Goal: Information Seeking & Learning: Learn about a topic

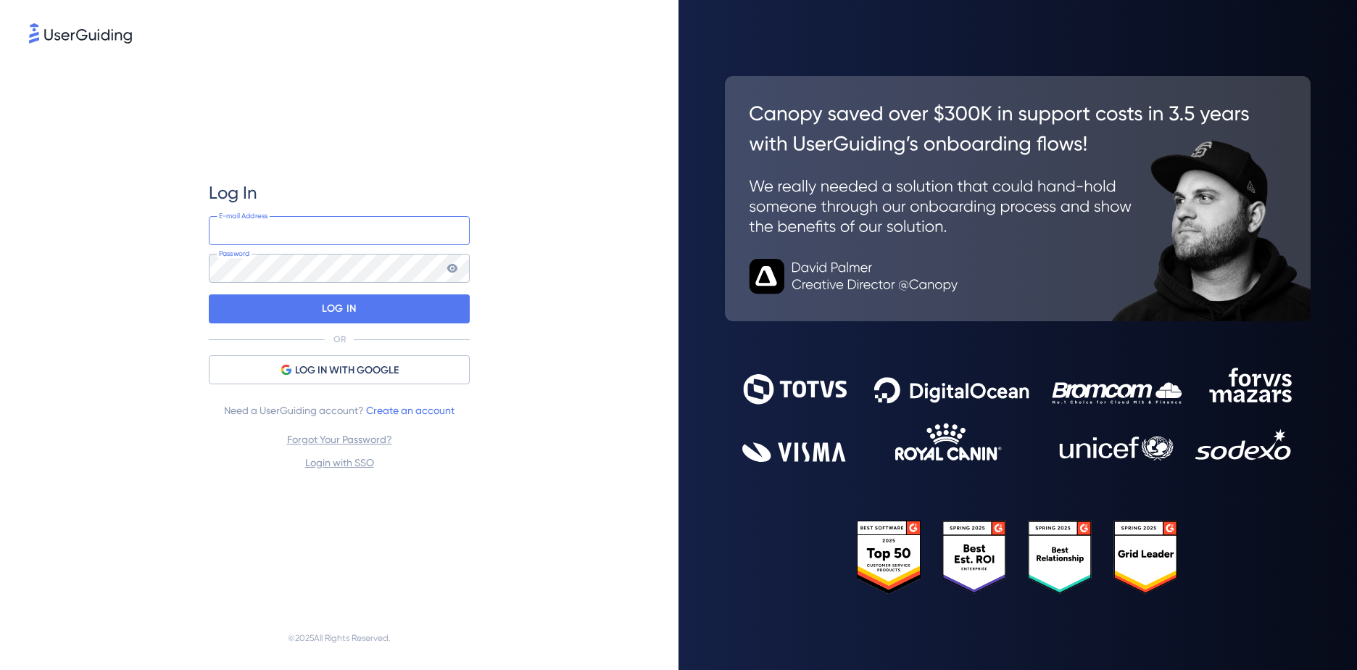
click at [304, 236] on input "email" at bounding box center [339, 230] width 261 height 29
type input "[EMAIL_ADDRESS][DOMAIN_NAME]"
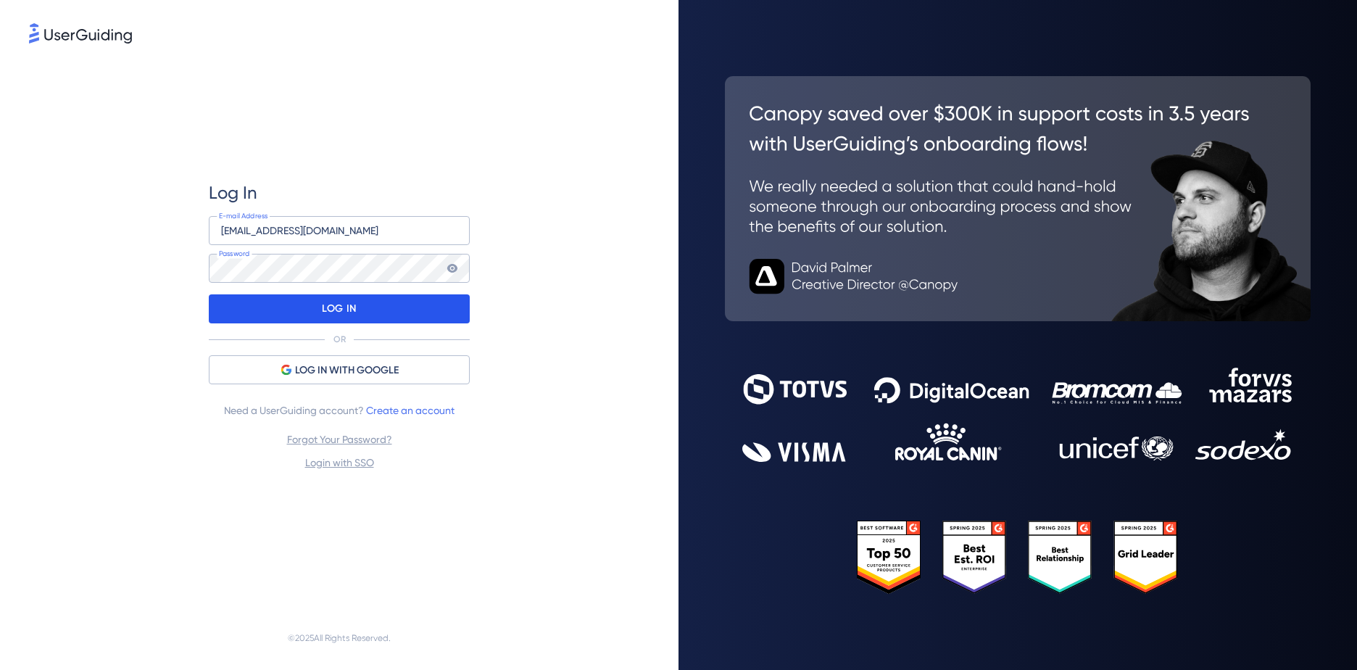
click at [311, 298] on div "LOG IN" at bounding box center [339, 308] width 261 height 29
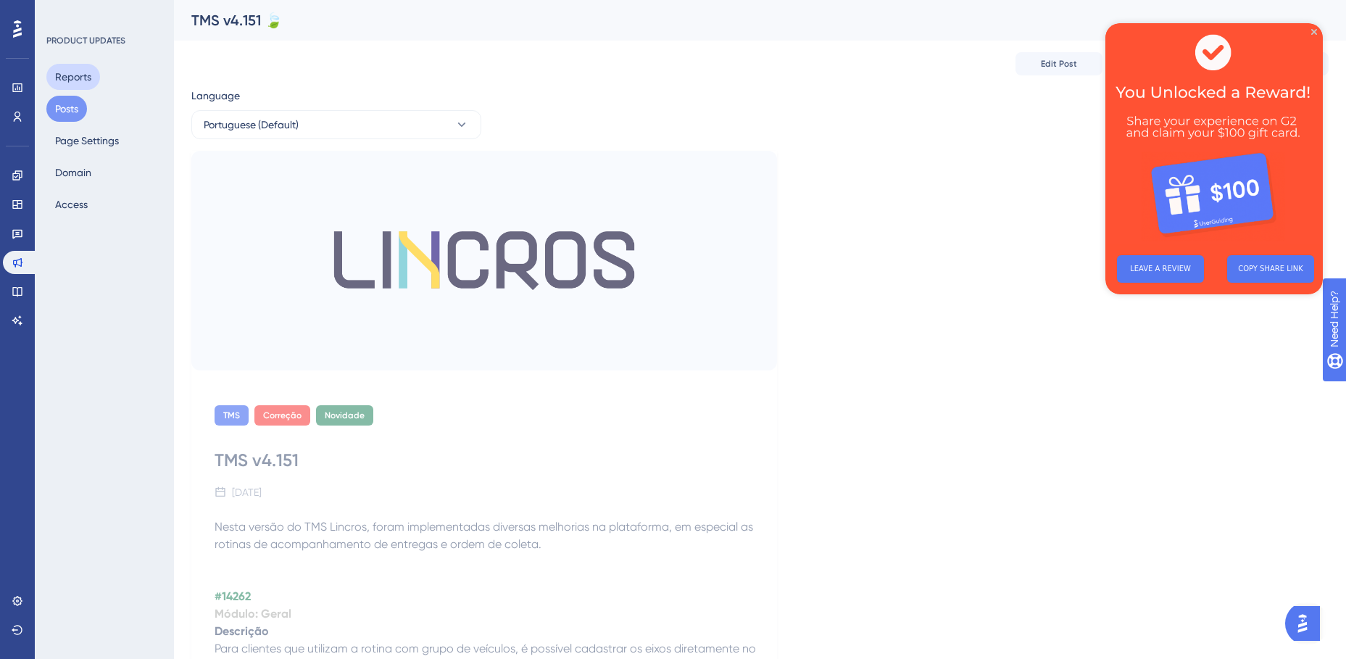
click at [83, 78] on button "Reports" at bounding box center [73, 77] width 54 height 26
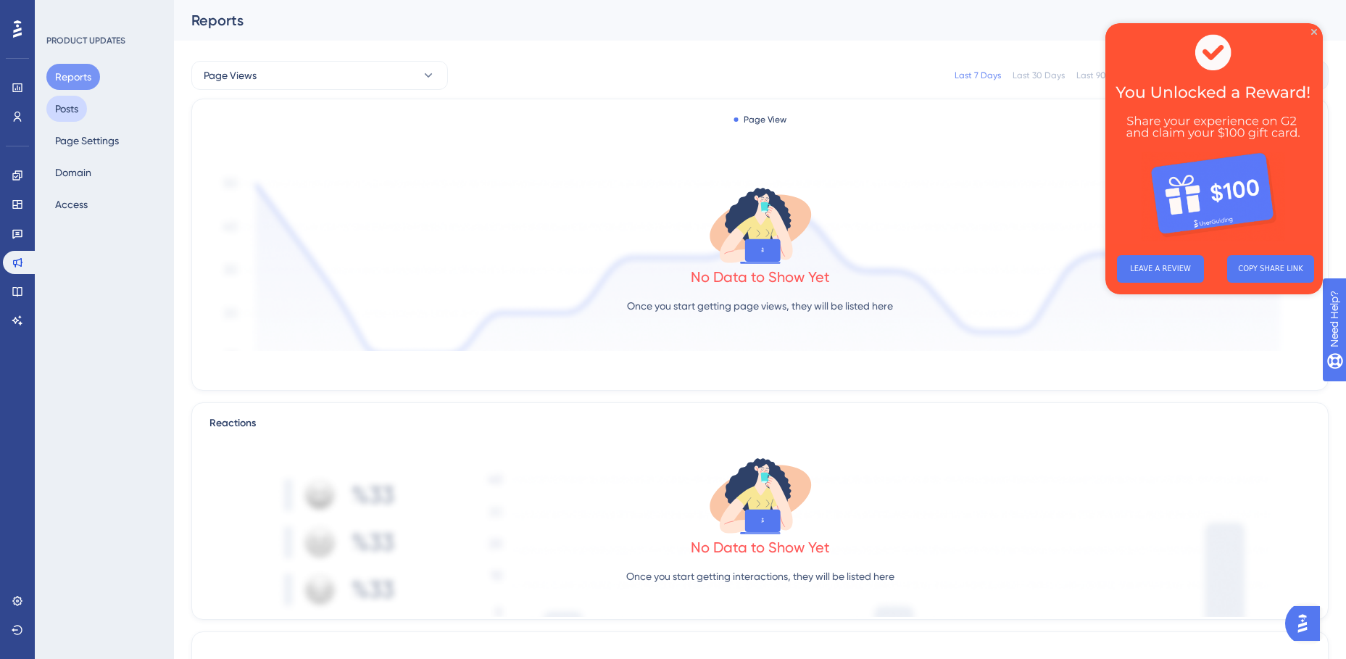
click at [73, 112] on button "Posts" at bounding box center [66, 109] width 41 height 26
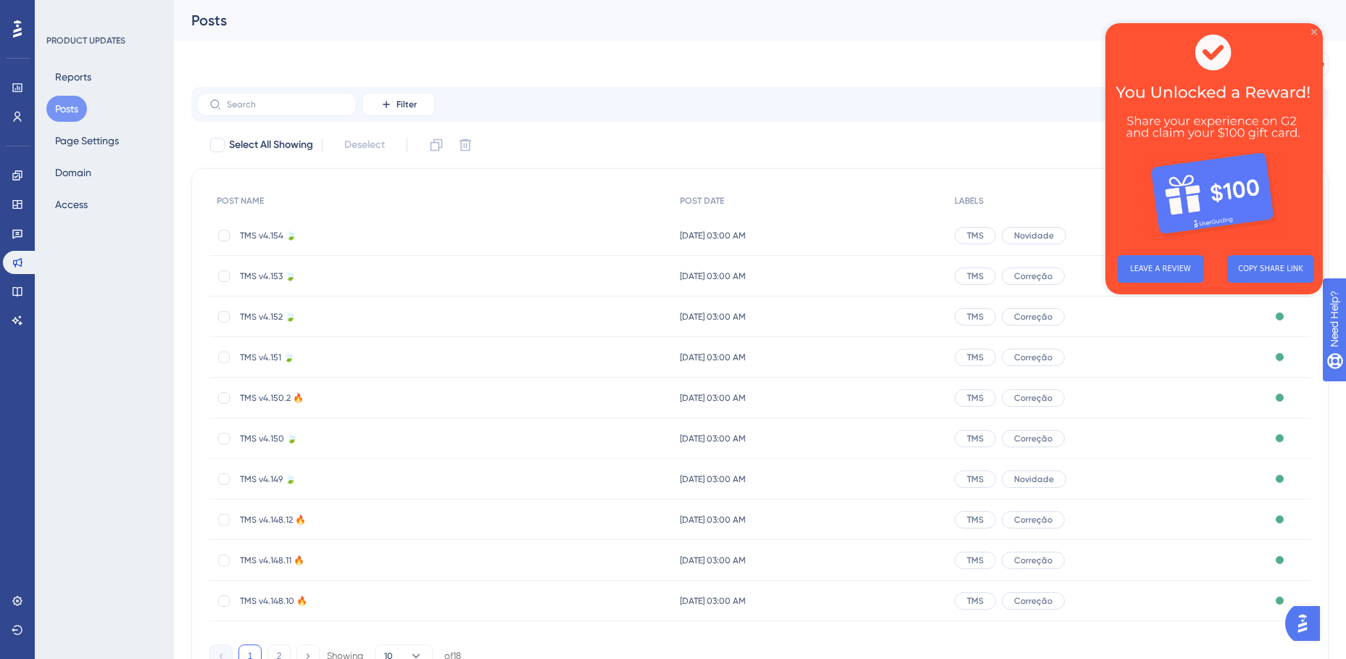
click at [1314, 31] on icon "Close Preview" at bounding box center [1314, 32] width 6 height 6
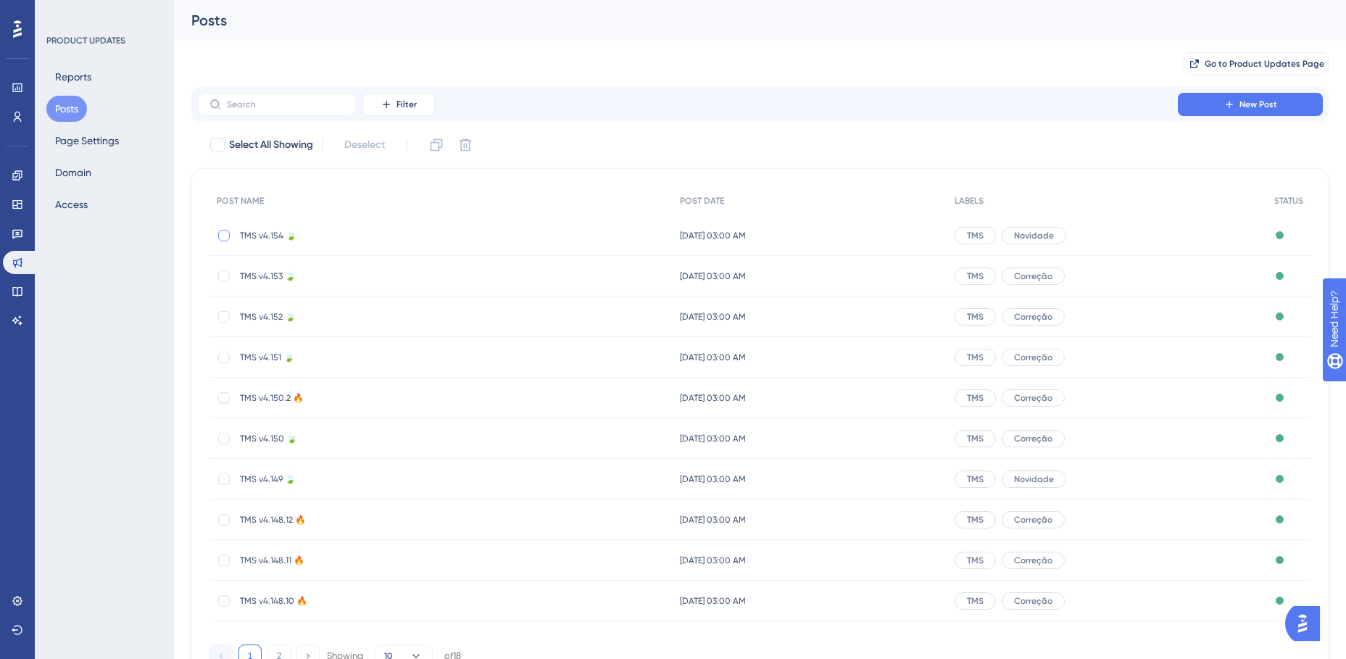
click at [228, 231] on div at bounding box center [224, 236] width 12 height 12
checkbox input "true"
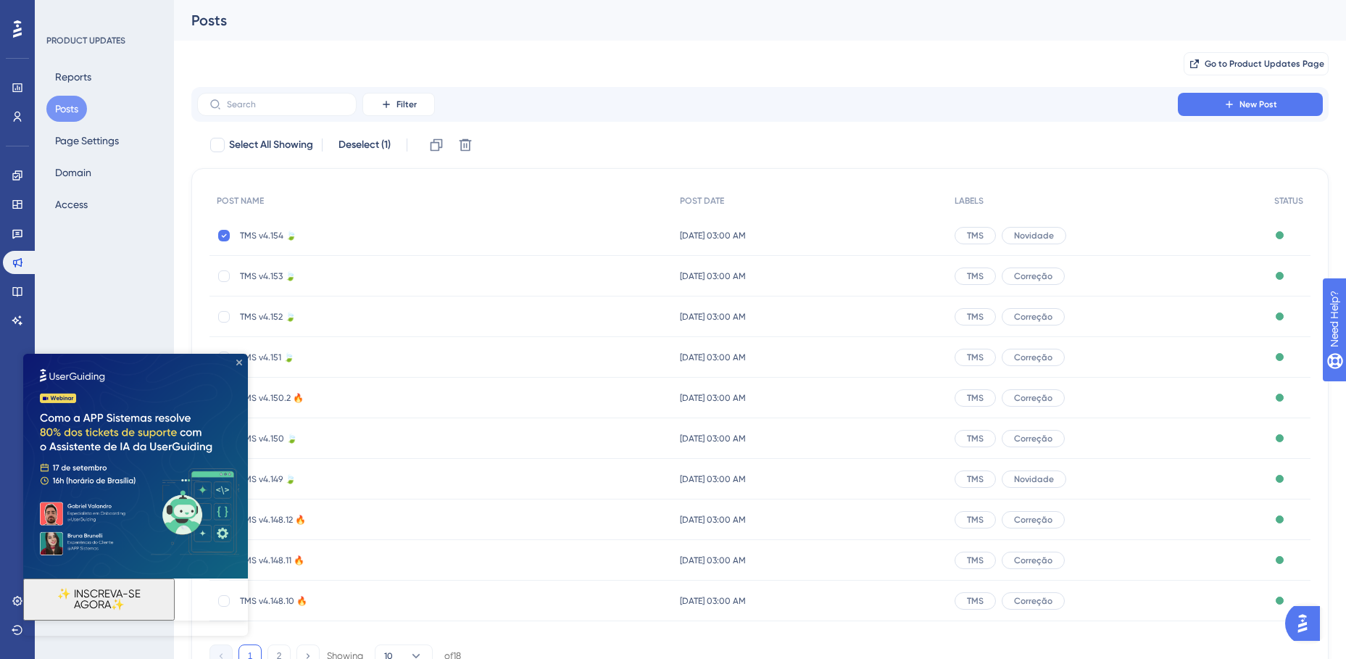
click at [240, 361] on icon "Close Preview" at bounding box center [239, 363] width 6 height 6
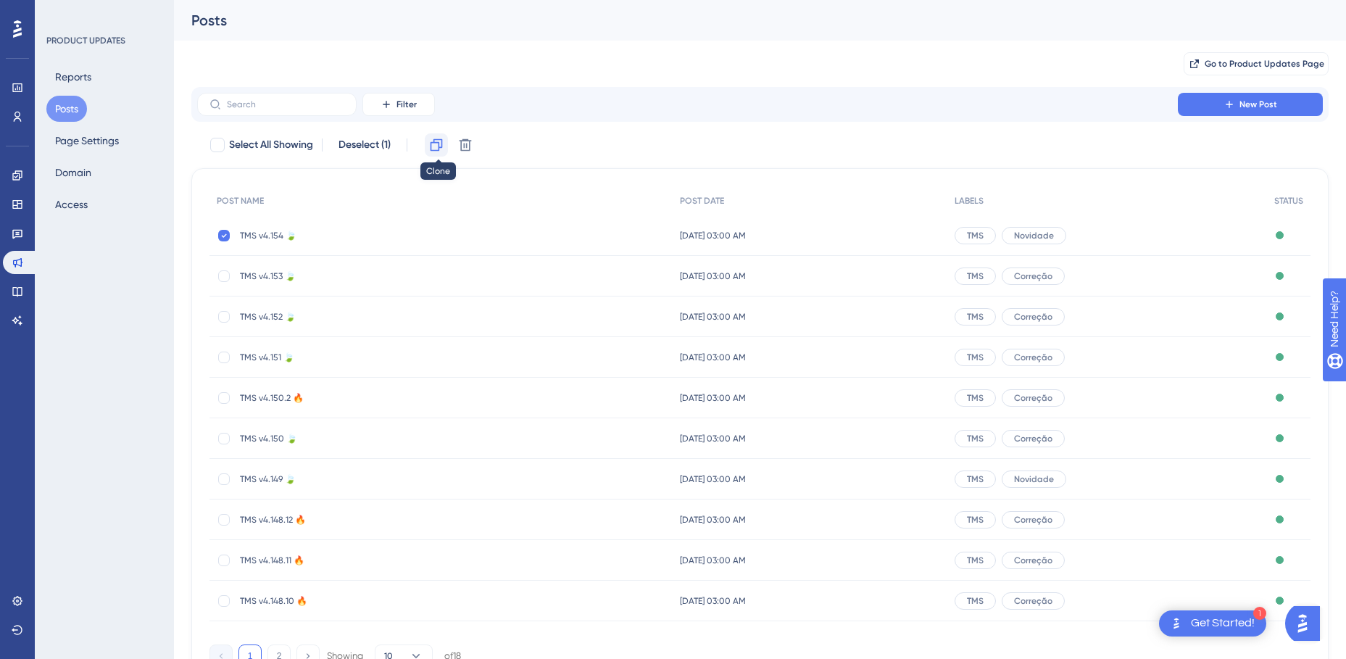
click at [438, 144] on icon at bounding box center [436, 145] width 14 height 14
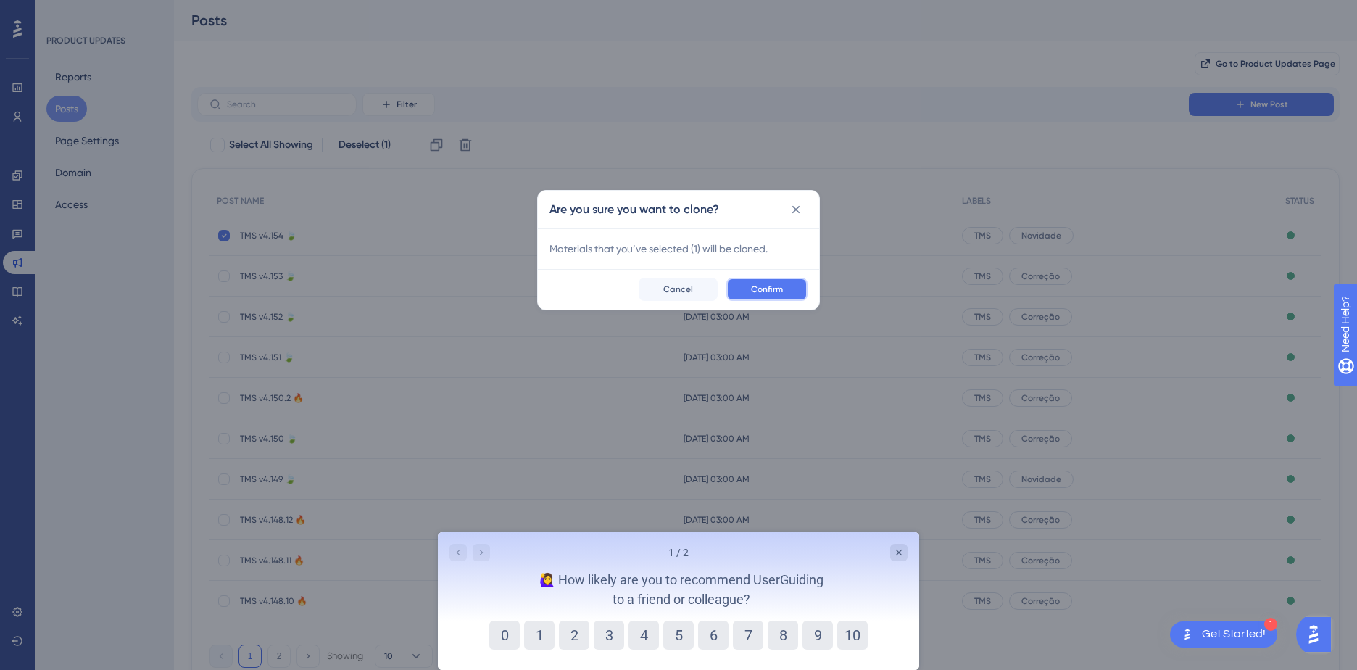
click at [764, 291] on span "Confirm" at bounding box center [767, 289] width 32 height 12
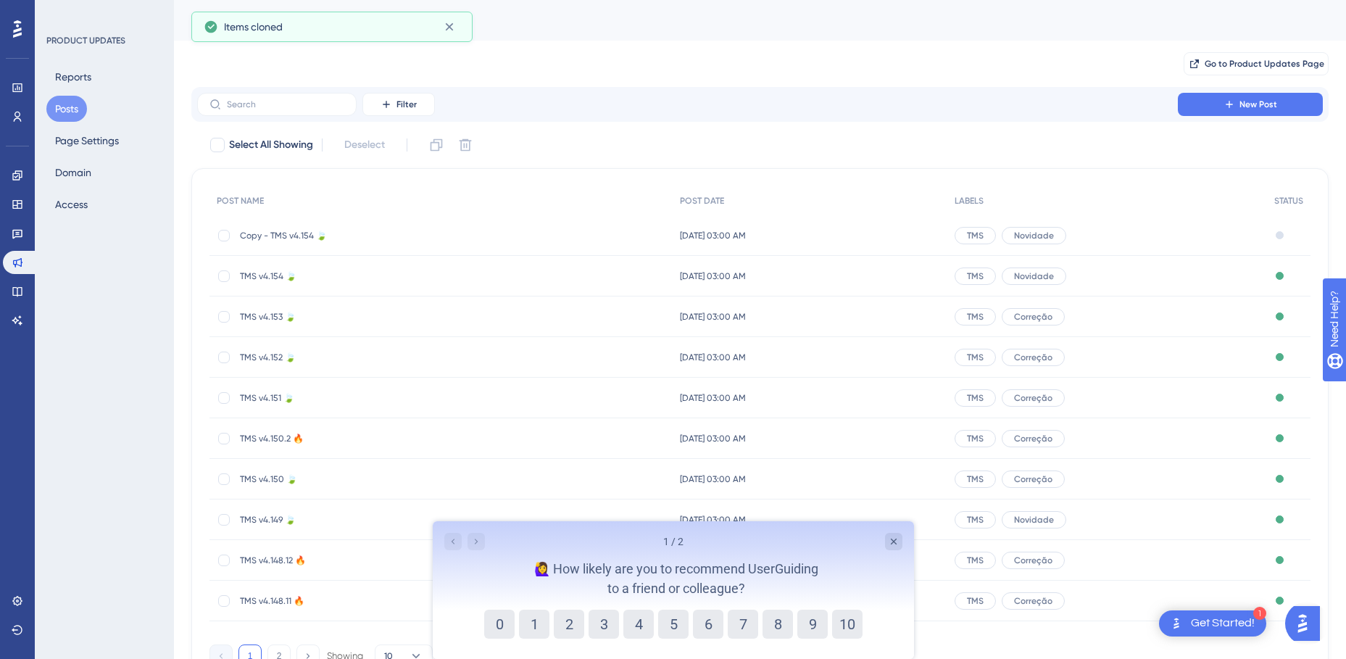
click at [1222, 610] on div "1 Get Started!" at bounding box center [1212, 623] width 107 height 26
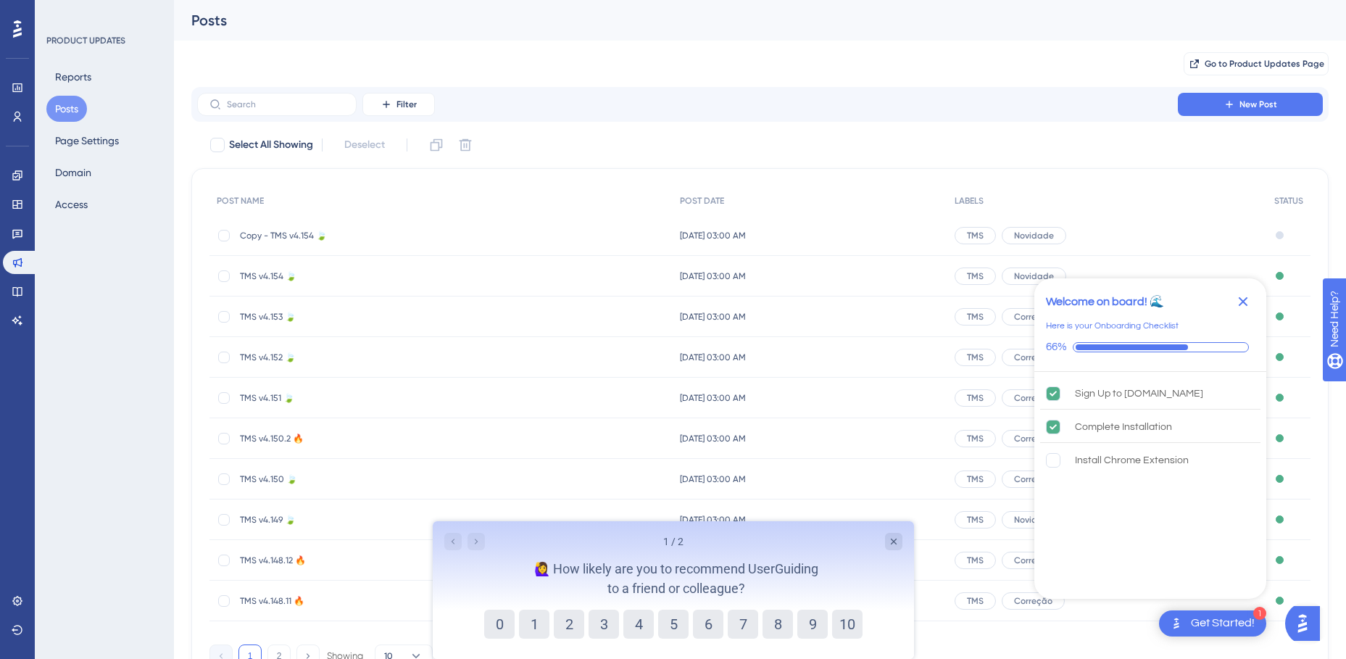
click at [1222, 610] on div "1 Get Started!" at bounding box center [1212, 623] width 107 height 26
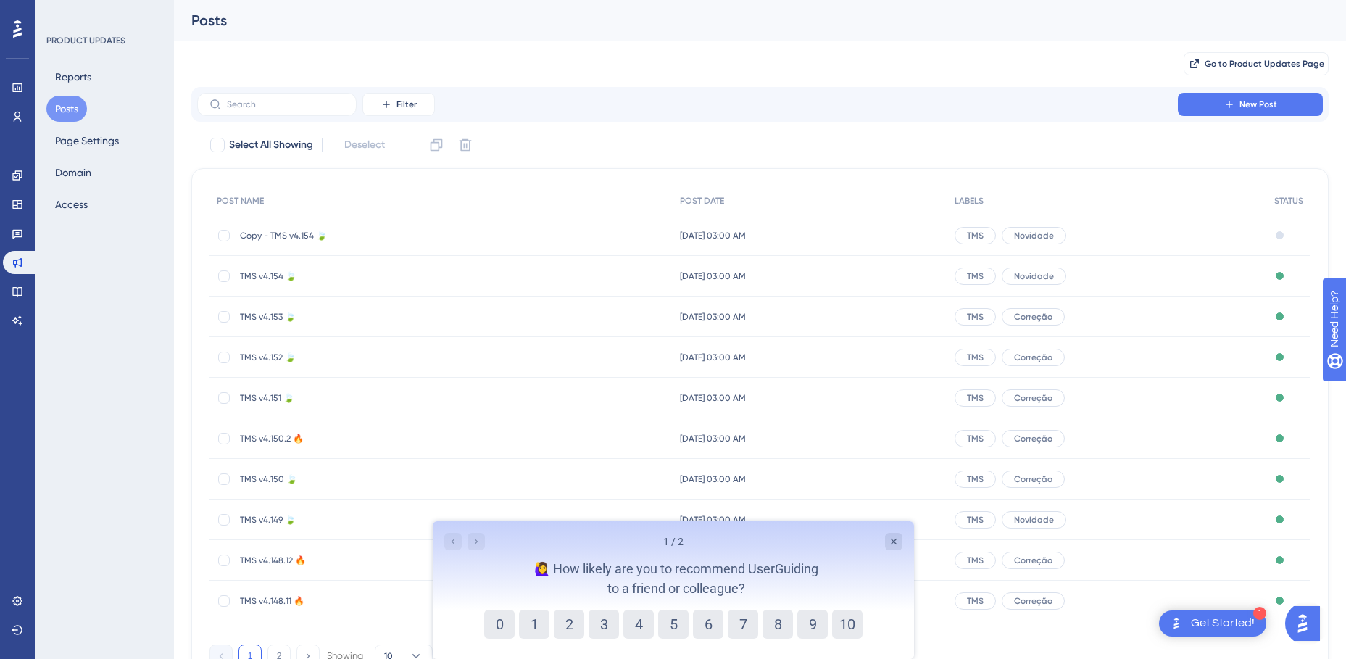
click at [279, 236] on span "Copy - TMS v4.154 🍃" at bounding box center [356, 236] width 232 height 12
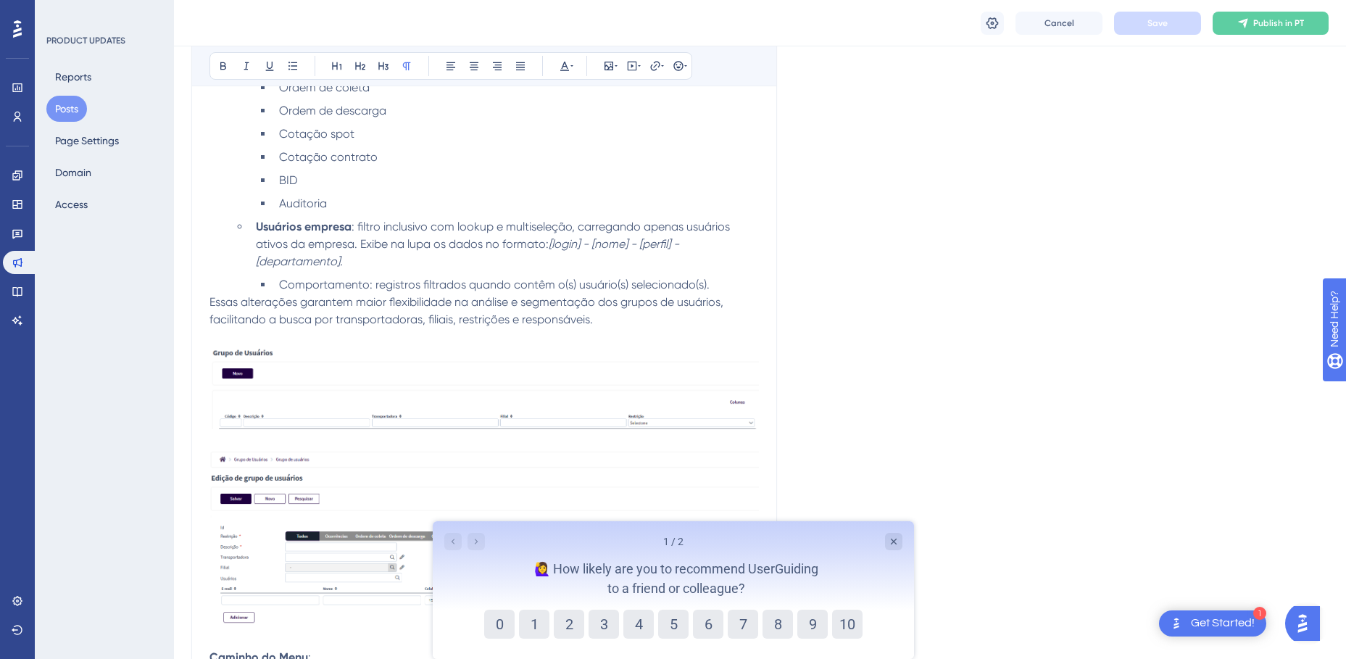
scroll to position [3283, 0]
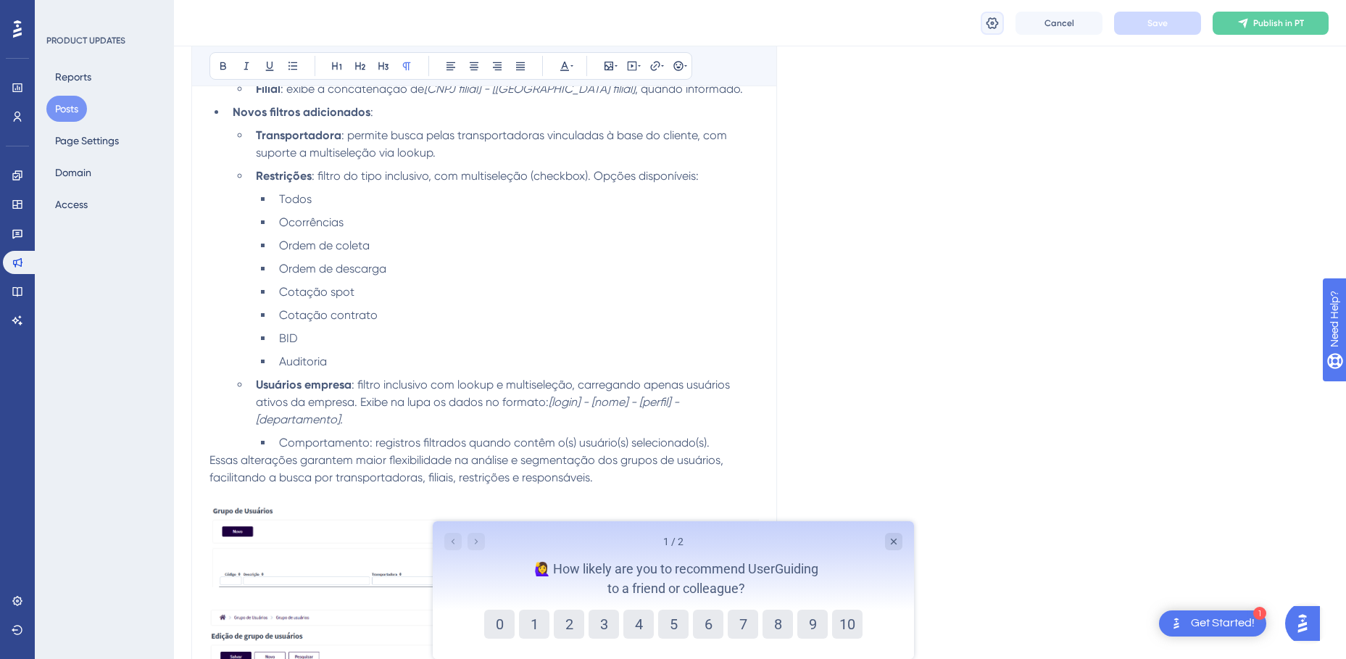
click at [988, 28] on icon at bounding box center [992, 23] width 14 height 14
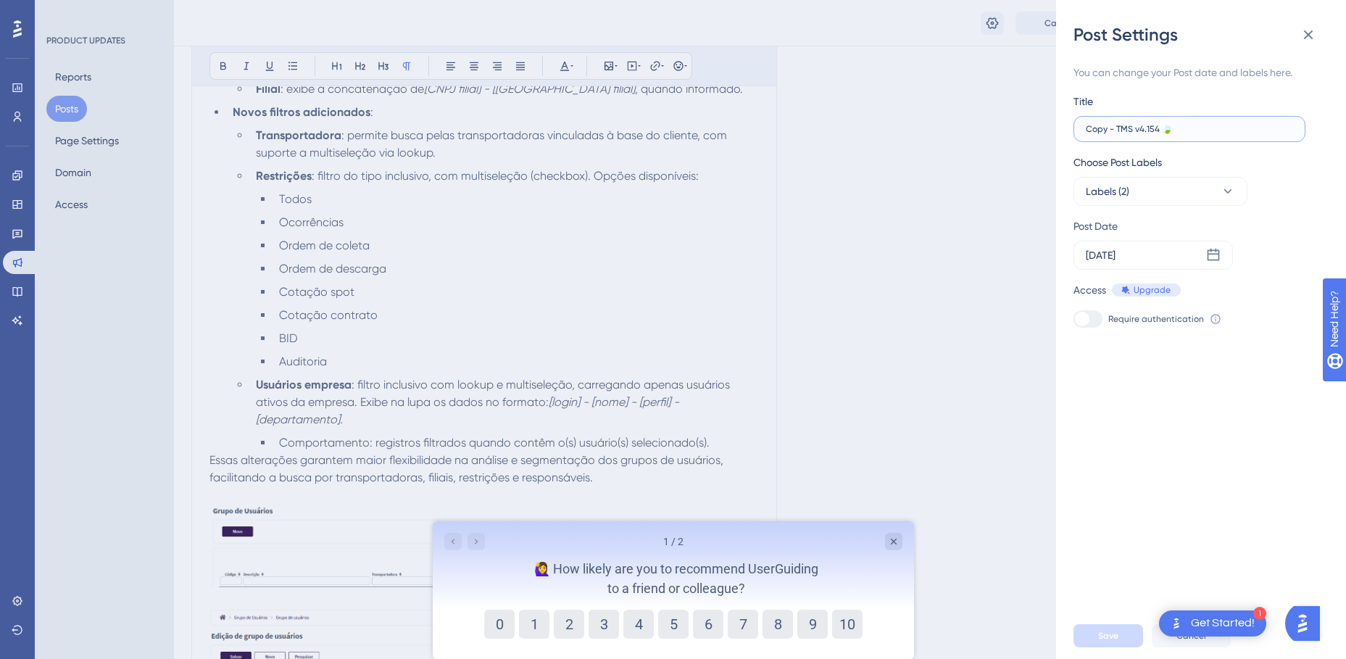
click at [1177, 133] on input "Copy - TMS v4.154 🍃" at bounding box center [1189, 129] width 207 height 10
drag, startPoint x: 1160, startPoint y: 129, endPoint x: 1076, endPoint y: 130, distance: 83.4
click at [1076, 130] on label "Copy - TMS v4.154 🍃" at bounding box center [1190, 129] width 232 height 26
paste input "4.155.0"
click at [1134, 130] on input "Copy - TMS v4.154 🍃" at bounding box center [1189, 129] width 207 height 10
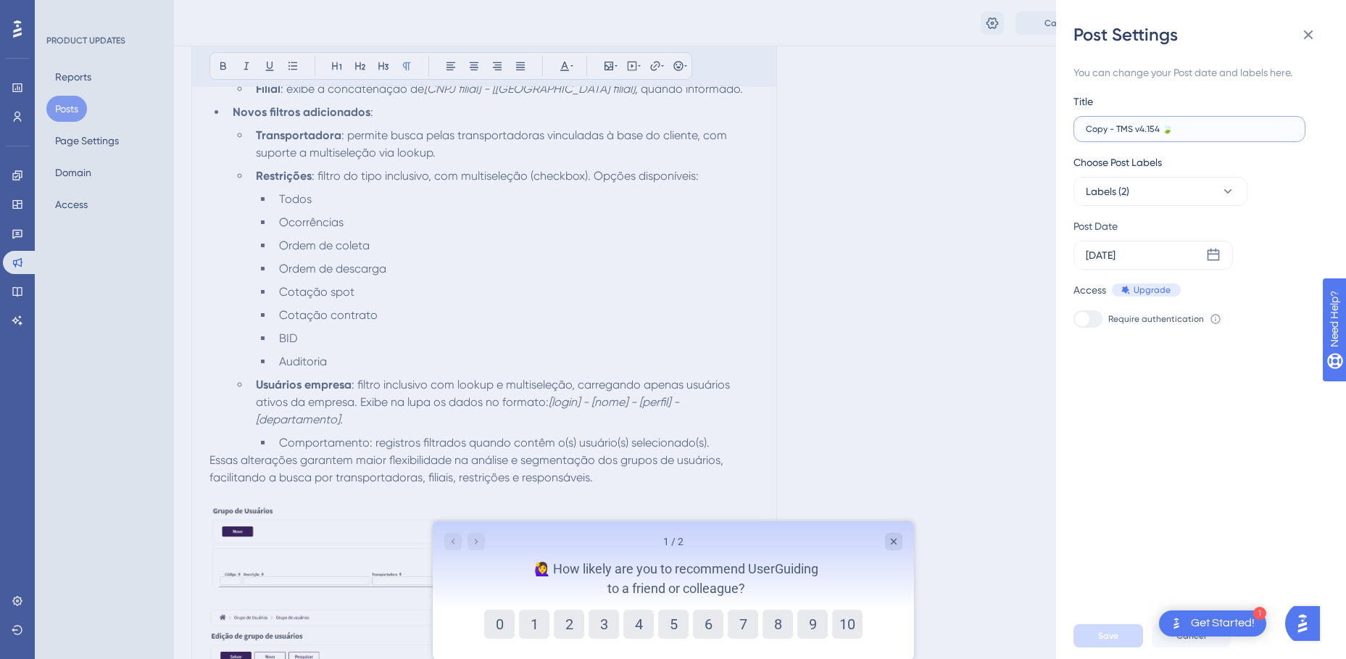
click at [1158, 131] on input "Copy - TMS v4.154 🍃" at bounding box center [1189, 129] width 207 height 10
paste input "4.155.0"
drag, startPoint x: 1116, startPoint y: 130, endPoint x: 1056, endPoint y: 132, distance: 59.5
click at [1056, 132] on div "Post Settings You can change your Post date and labels here. Title Copy - TMS v…" at bounding box center [1201, 329] width 290 height 659
type input "TMS v4.155.0 🍃"
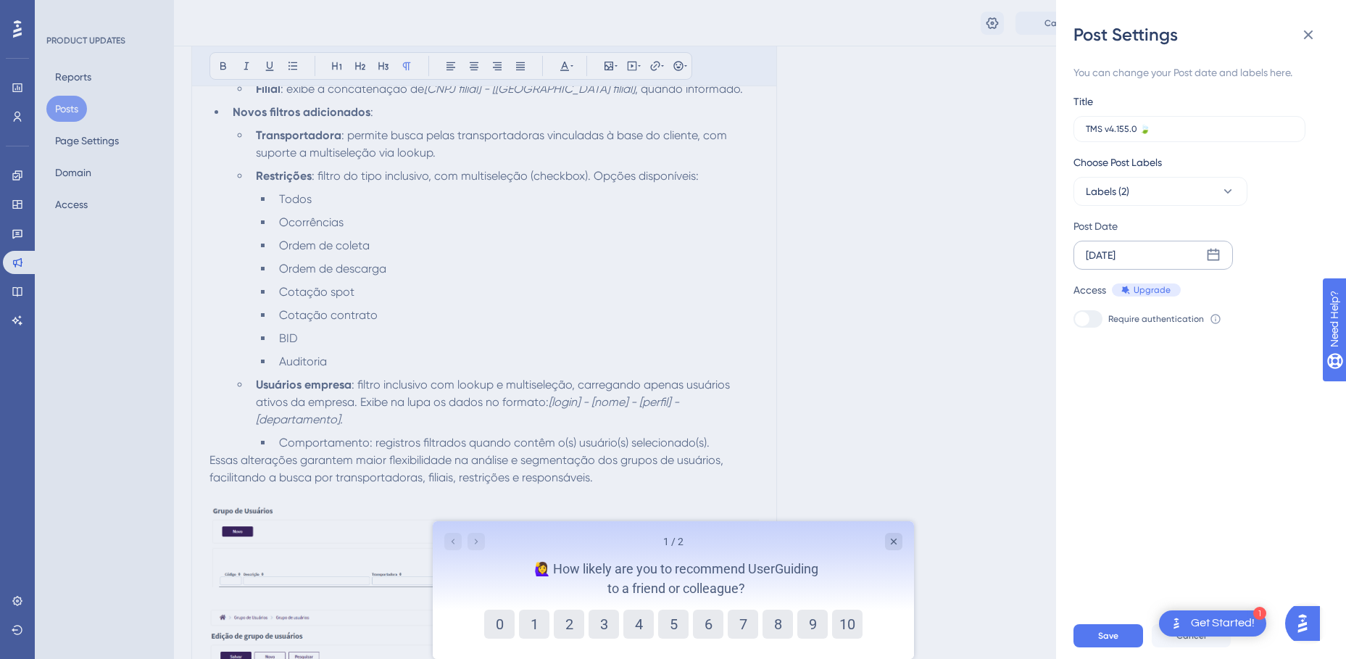
click at [1211, 254] on icon at bounding box center [1214, 255] width 12 height 12
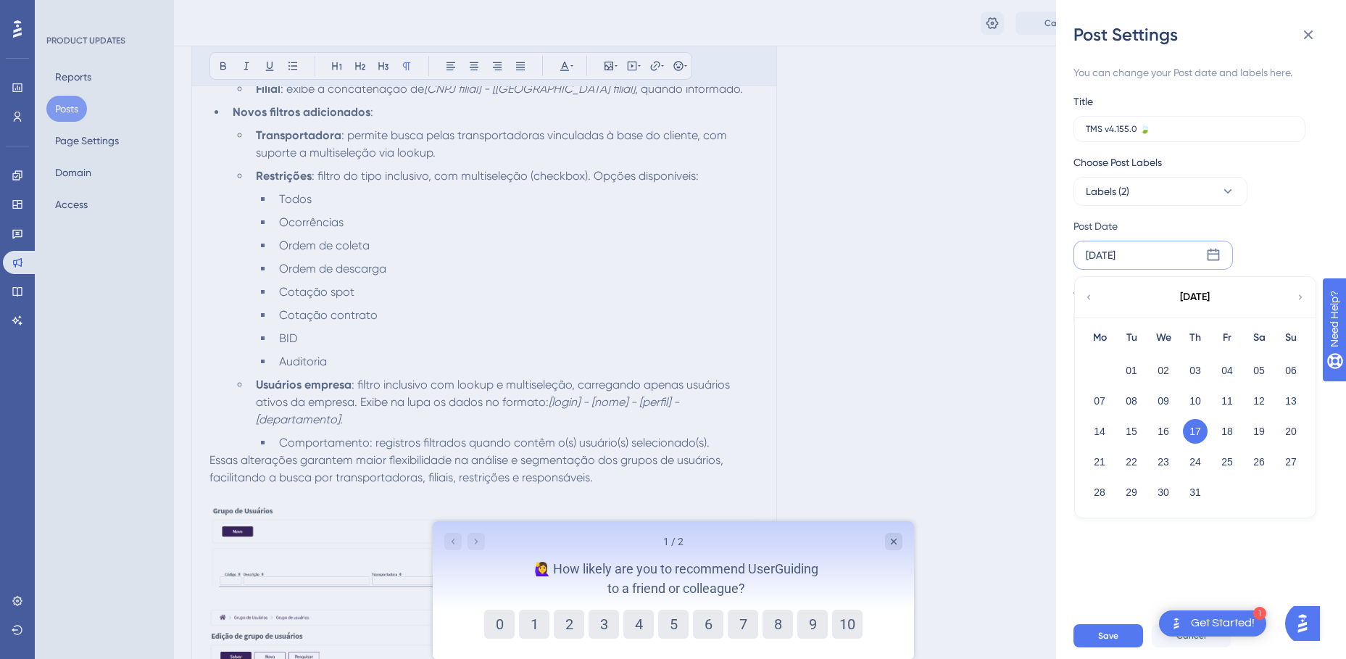
click at [1301, 299] on icon at bounding box center [1300, 297] width 10 height 13
click at [1085, 296] on icon at bounding box center [1089, 297] width 10 height 13
click at [1134, 432] on button "16" at bounding box center [1131, 431] width 25 height 25
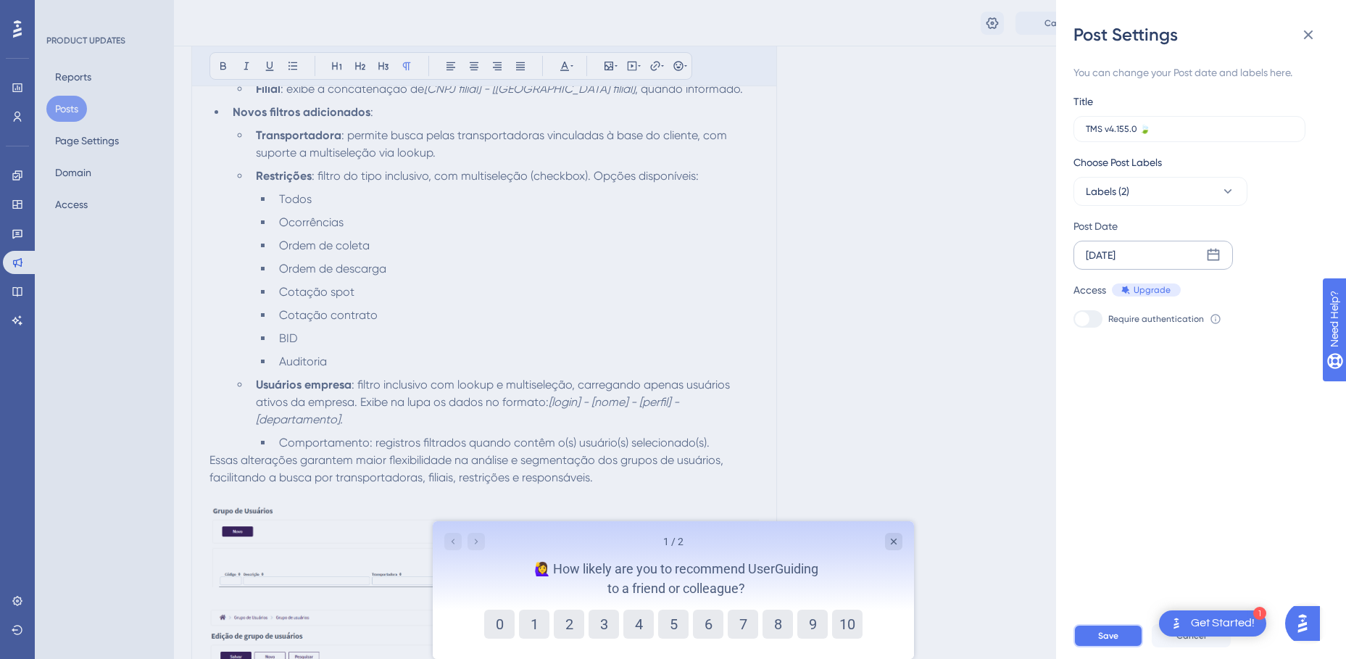
click at [1116, 642] on span "Save" at bounding box center [1108, 636] width 20 height 12
click at [1312, 33] on icon at bounding box center [1308, 34] width 17 height 17
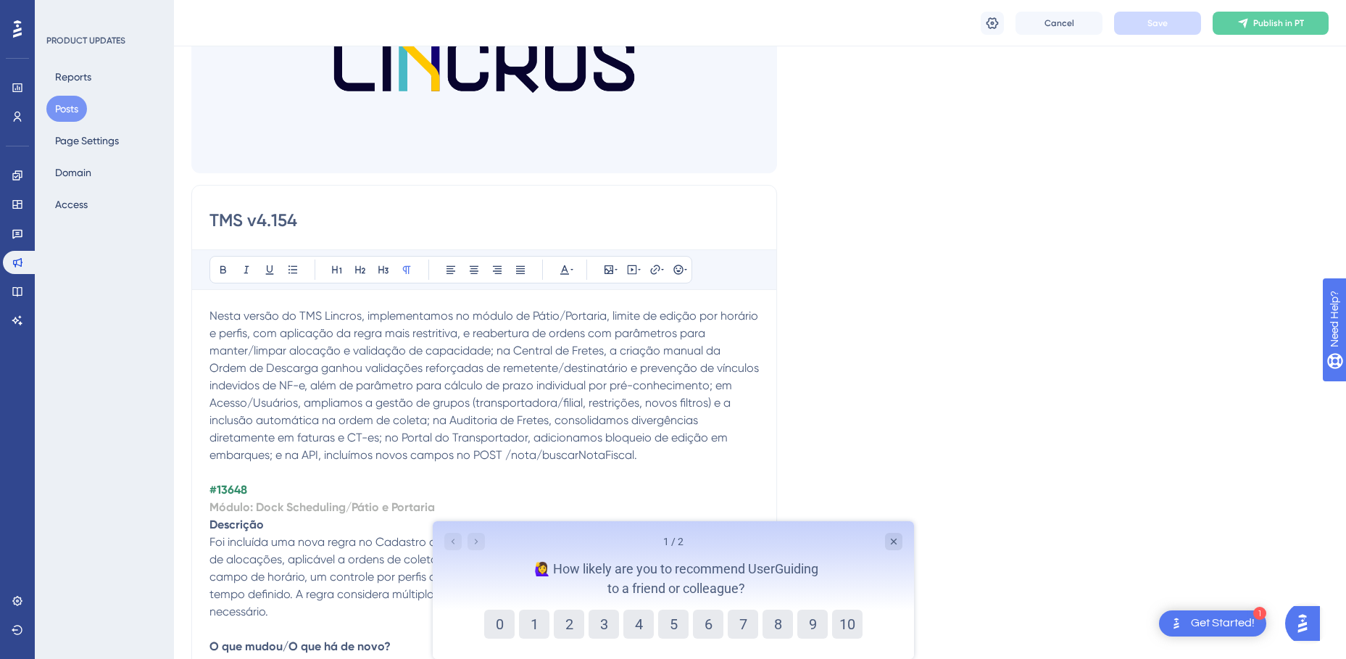
scroll to position [0, 0]
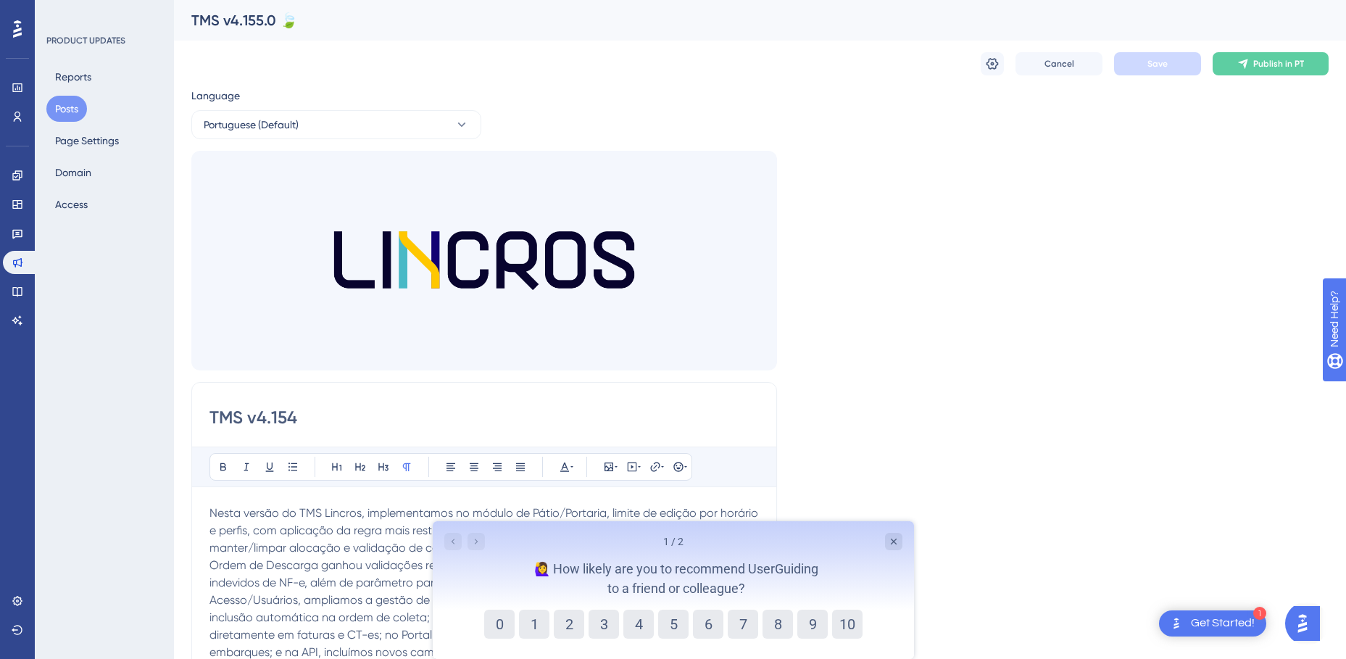
click at [282, 410] on input "TMS v4.154" at bounding box center [483, 417] width 549 height 23
drag, startPoint x: 304, startPoint y: 420, endPoint x: 258, endPoint y: 415, distance: 46.0
click at [258, 415] on input "TMS v4.154" at bounding box center [483, 417] width 549 height 23
paste input "5.0"
type input "TMS v4.155.0"
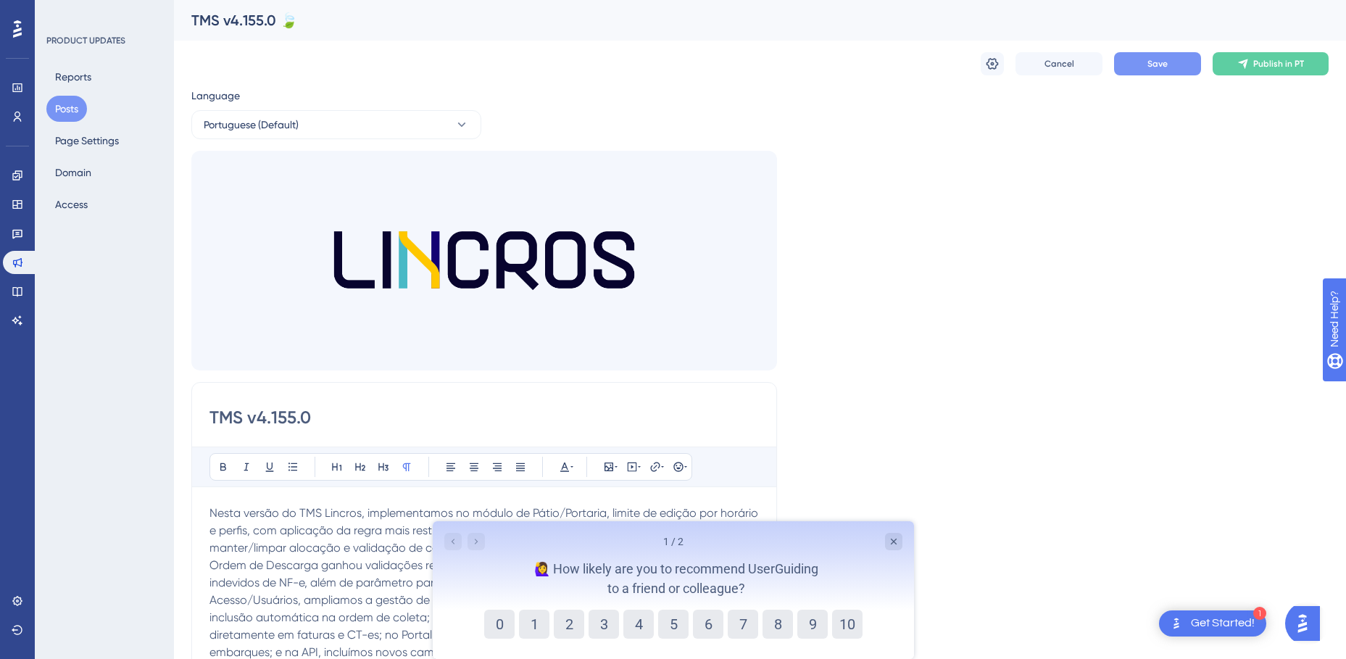
click at [1151, 72] on button "Save" at bounding box center [1157, 63] width 87 height 23
click at [895, 544] on icon "Close survey" at bounding box center [893, 542] width 12 height 12
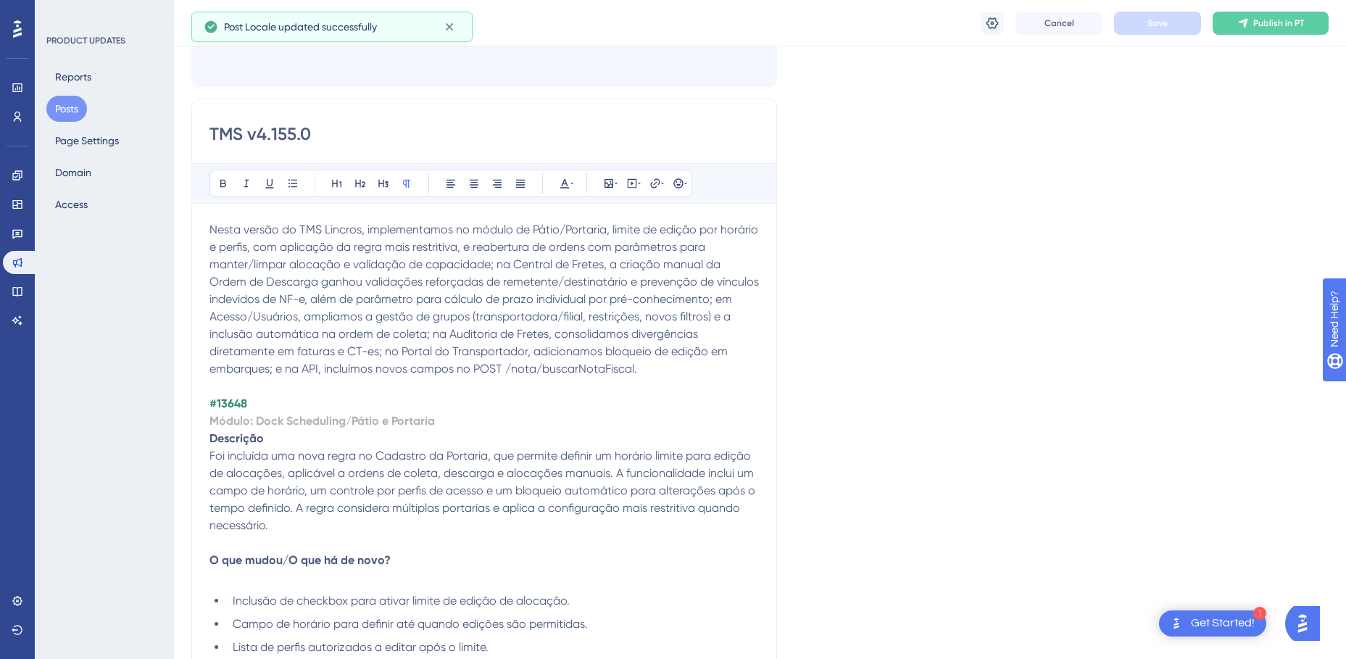
scroll to position [290, 0]
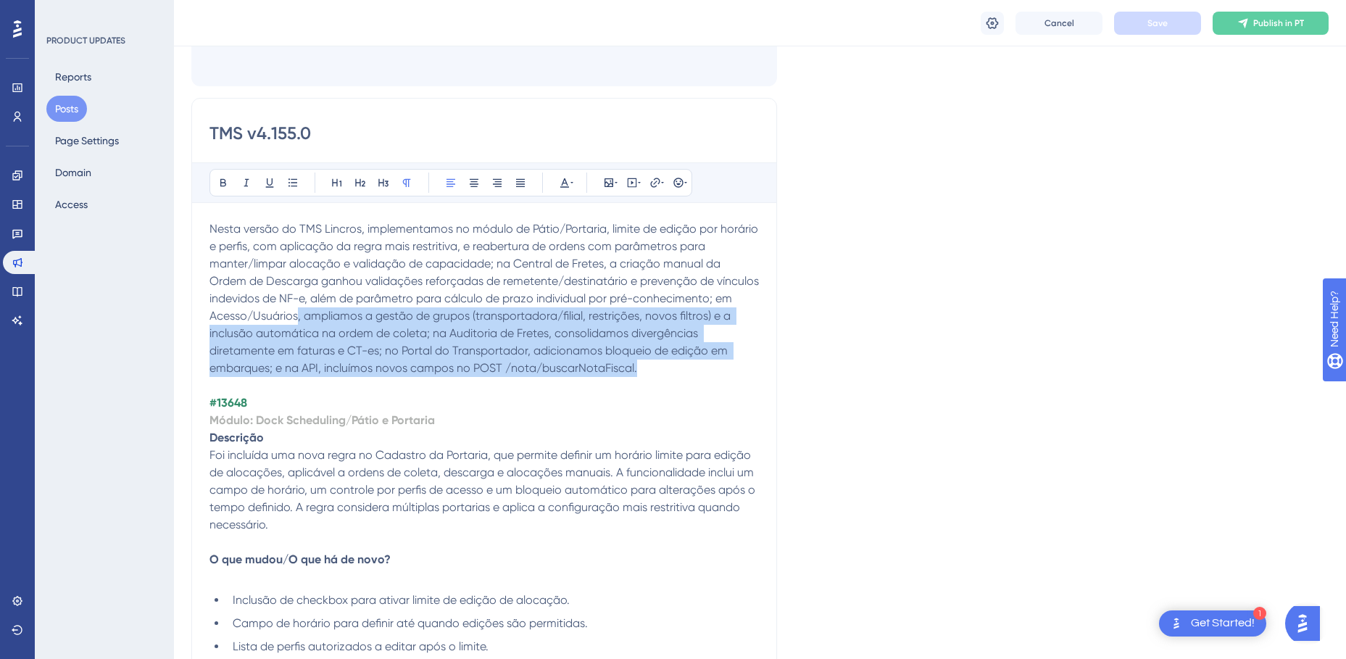
drag, startPoint x: 700, startPoint y: 368, endPoint x: 397, endPoint y: 308, distance: 308.8
click at [397, 308] on p "Nesta versão do TMS Lincros, implementamos no módulo de Pátio/Portaria, limite …" at bounding box center [483, 298] width 549 height 157
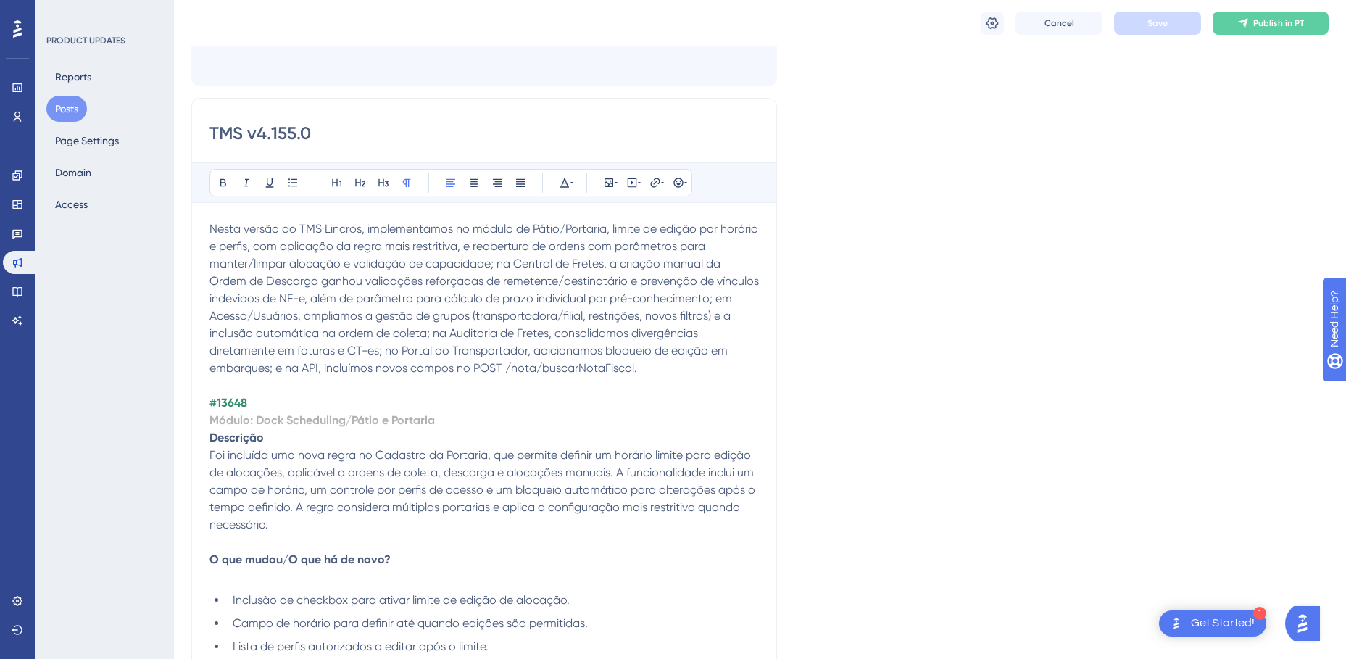
click at [373, 316] on span "Nesta versão do TMS Lincros, implementamos no módulo de Pátio/Portaria, limite …" at bounding box center [485, 298] width 552 height 153
click at [238, 399] on strong "#13648" at bounding box center [228, 403] width 38 height 14
drag, startPoint x: 444, startPoint y: 421, endPoint x: 256, endPoint y: 420, distance: 187.7
click at [256, 420] on p "Módulo: Dock Scheduling/Pátio e Portaria" at bounding box center [483, 420] width 549 height 17
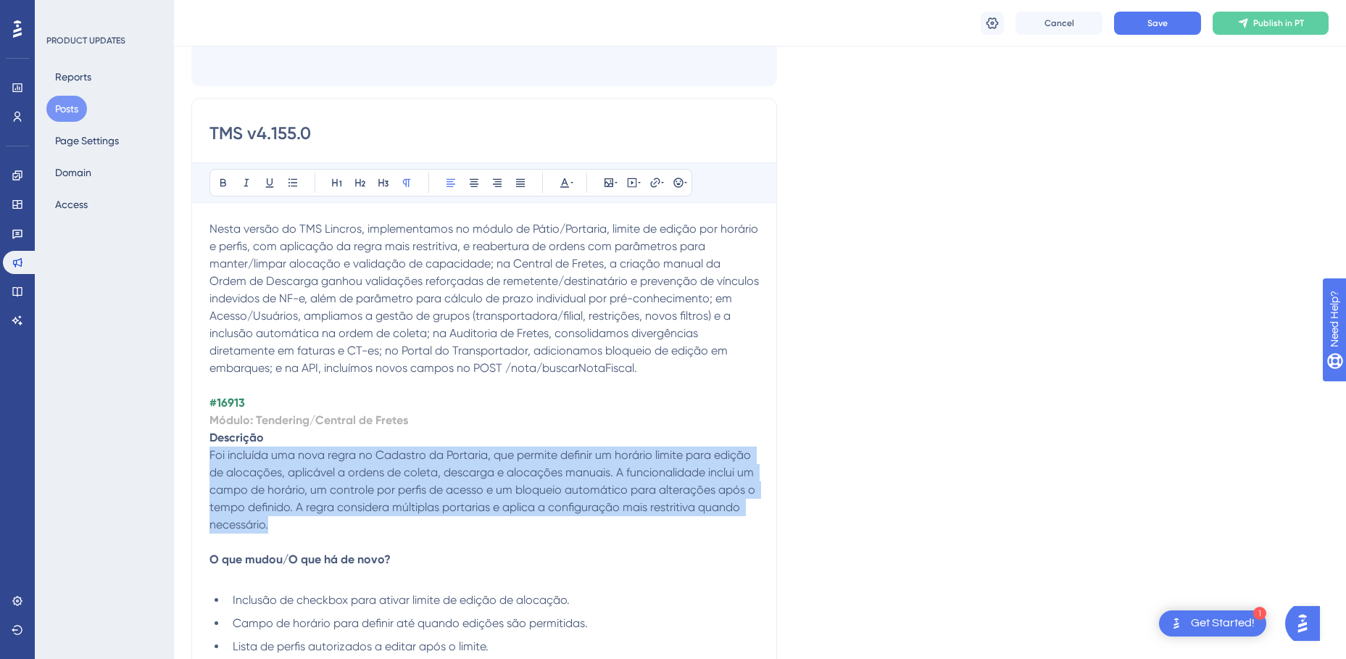
drag, startPoint x: 275, startPoint y: 528, endPoint x: 209, endPoint y: 460, distance: 95.9
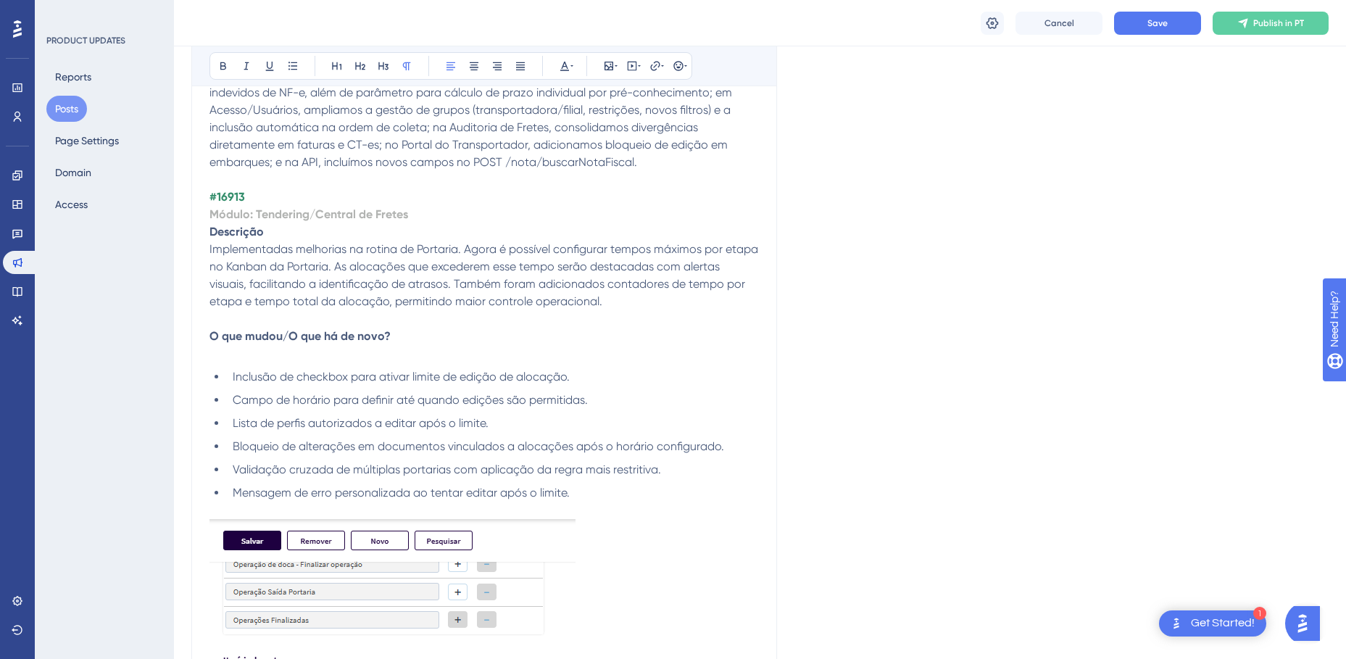
scroll to position [507, 0]
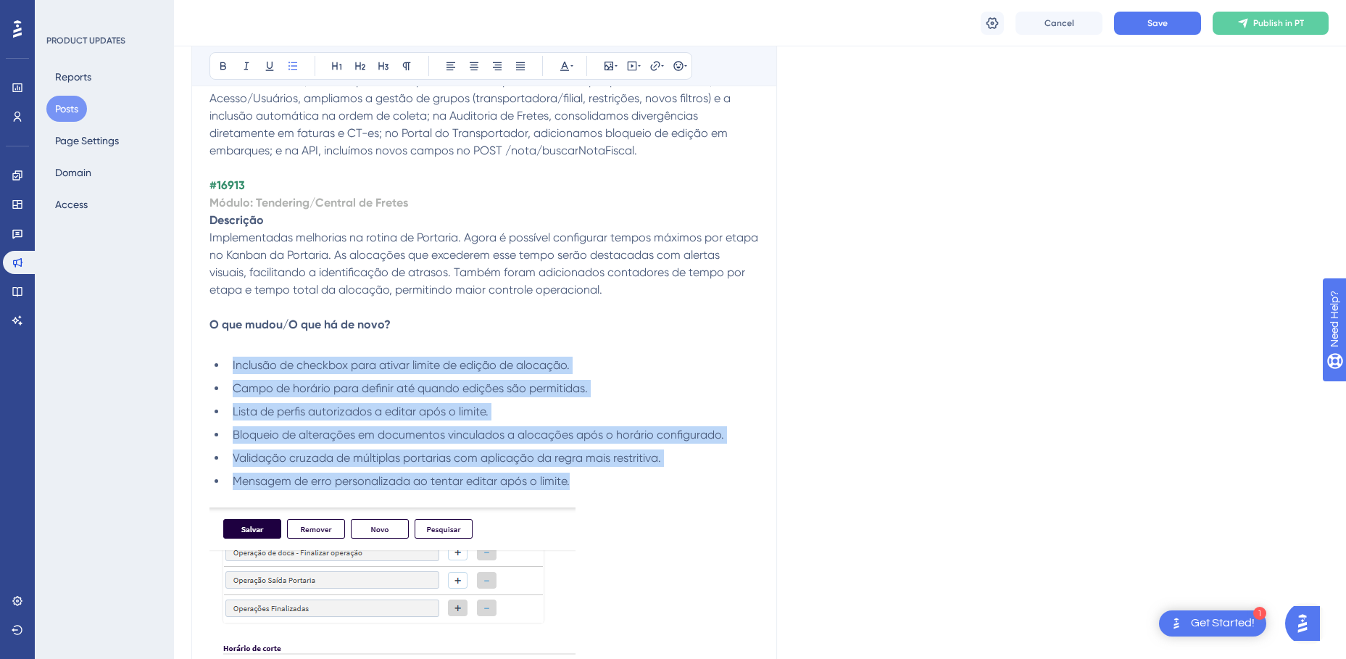
drag, startPoint x: 584, startPoint y: 484, endPoint x: 230, endPoint y: 364, distance: 374.3
click at [230, 364] on ul "Inclusão de checkbox para ativar limite de edição de alocação. Campo de horário…" at bounding box center [483, 423] width 549 height 133
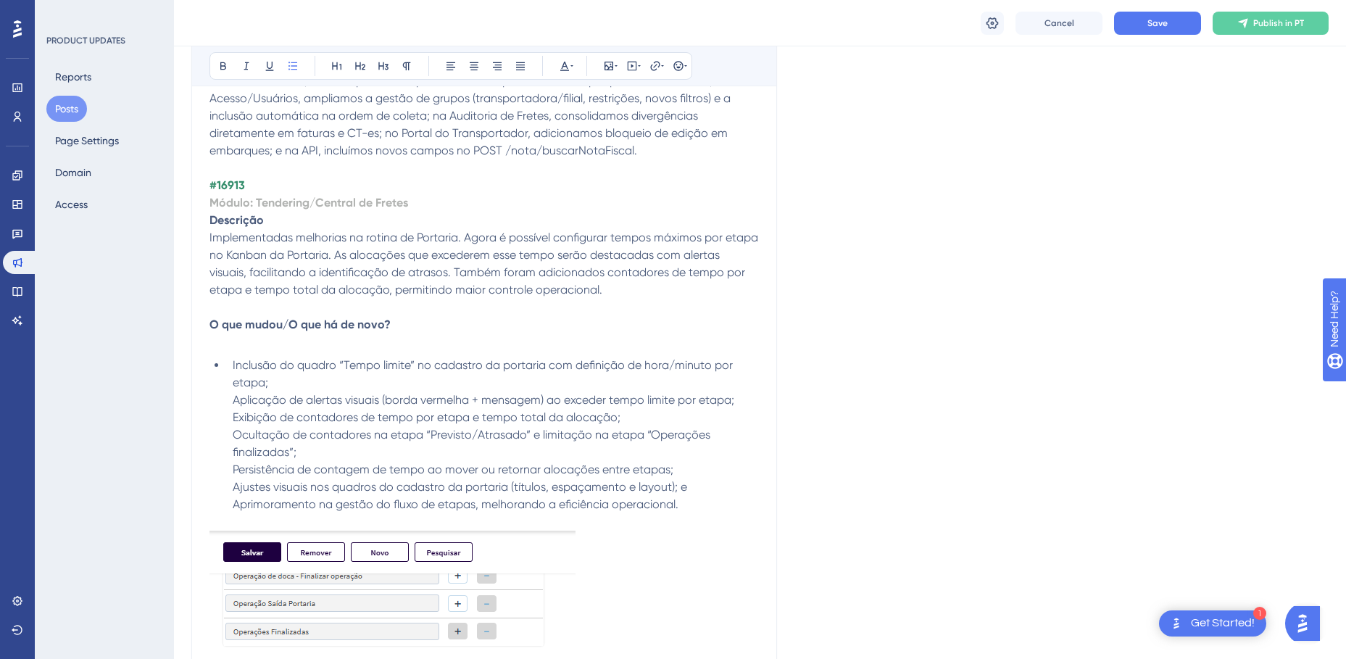
click at [233, 398] on span "Inclusão do quadro “Tempo limite” no cadastro da portaria com definição de hora…" at bounding box center [484, 434] width 503 height 153
click at [231, 422] on li "Aplicação de alertas visuais (borda vermelha + mensagem) ao exceder tempo limit…" at bounding box center [493, 458] width 532 height 122
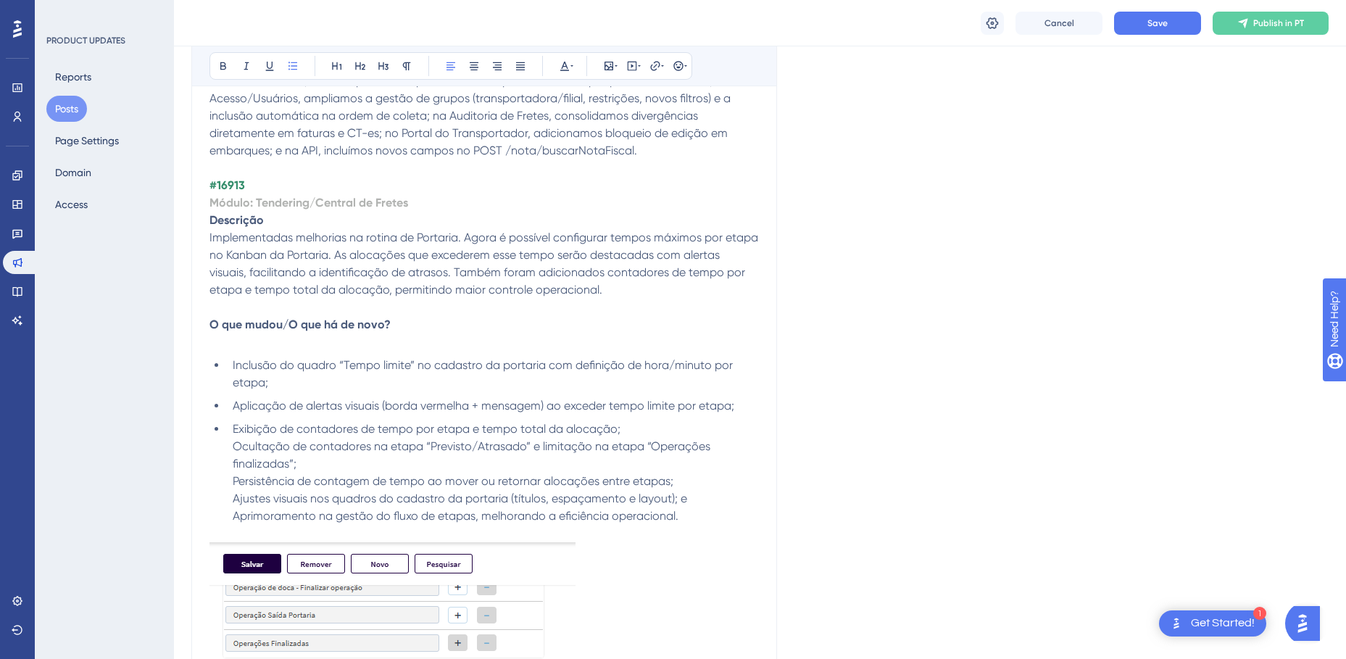
click at [231, 446] on li "Exibição de contadores de tempo por etapa e tempo total da alocação; Ocultação …" at bounding box center [493, 472] width 532 height 104
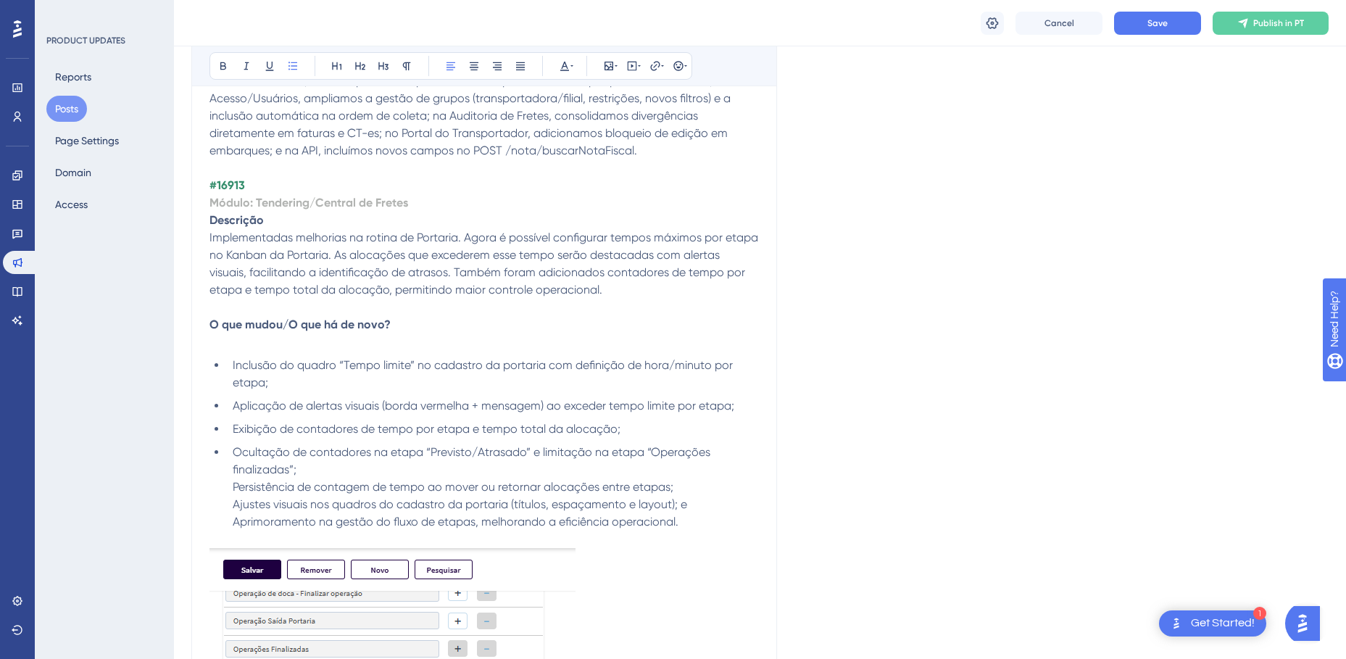
click at [231, 484] on li "Ocultação de contadores na etapa “Previsto/Atrasado” e limitação na etapa “Oper…" at bounding box center [493, 487] width 532 height 87
click at [232, 507] on li "Persistência de contagem de tempo ao mover ou retornar alocações entre etapas; …" at bounding box center [493, 510] width 532 height 52
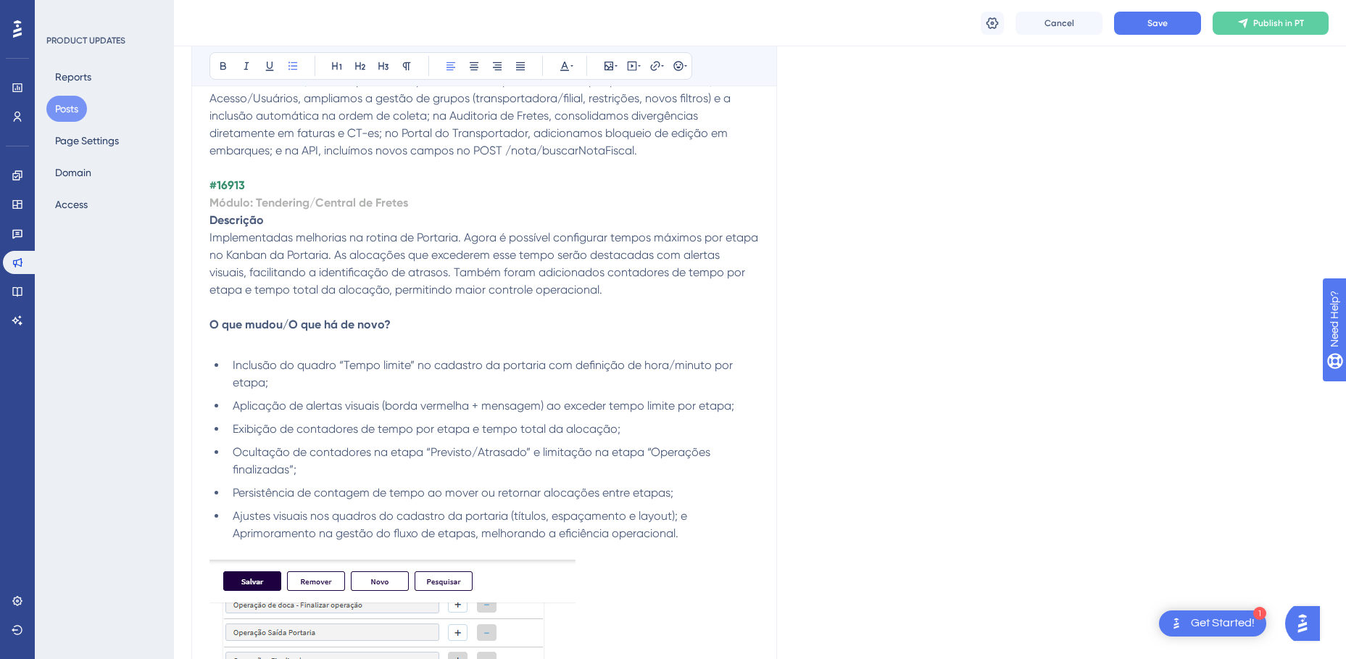
click at [233, 532] on span "Ajustes visuais nos quadros do cadastro da portaria (títulos, espaçamento e lay…" at bounding box center [460, 524] width 455 height 31
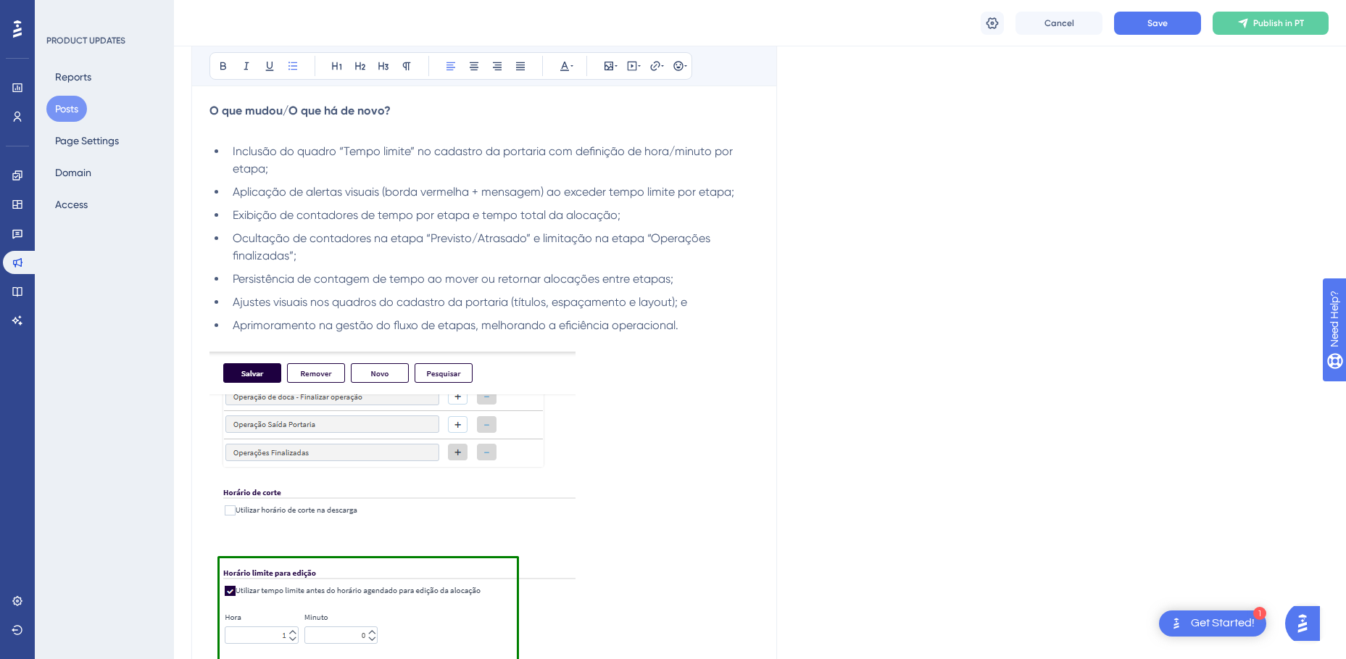
scroll to position [725, 0]
click at [440, 462] on img at bounding box center [392, 600] width 366 height 505
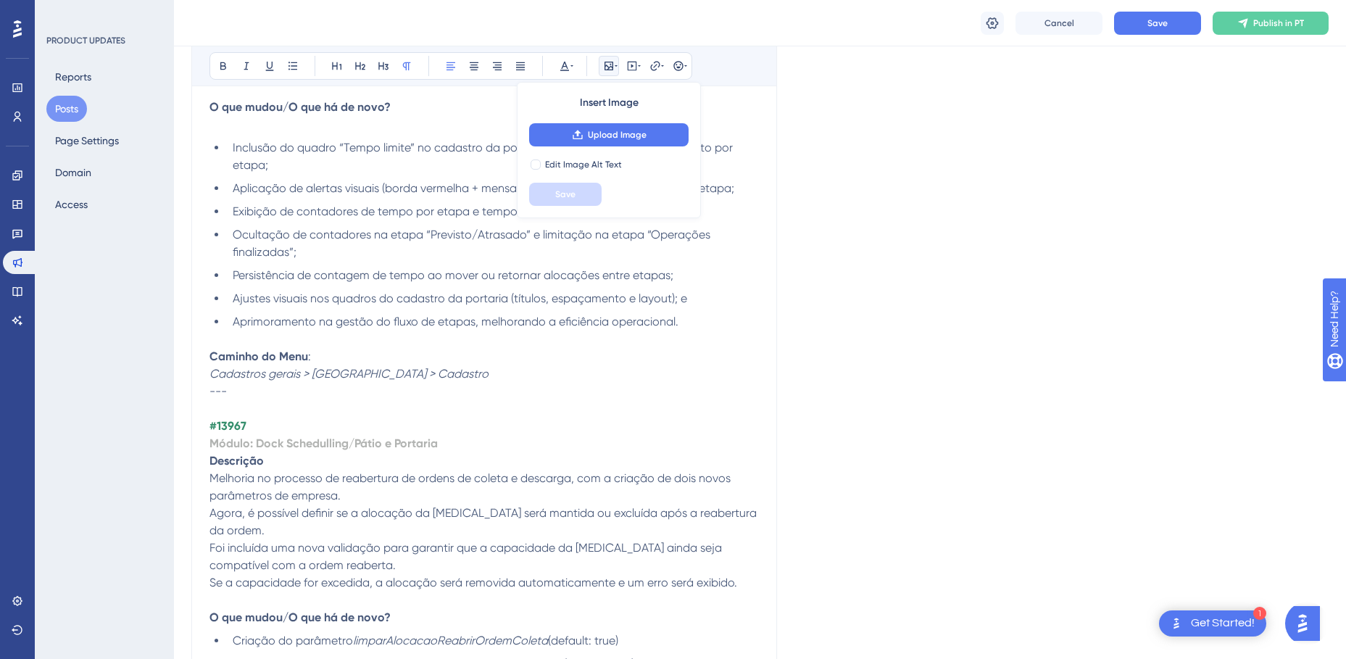
click at [617, 344] on p at bounding box center [483, 339] width 549 height 17
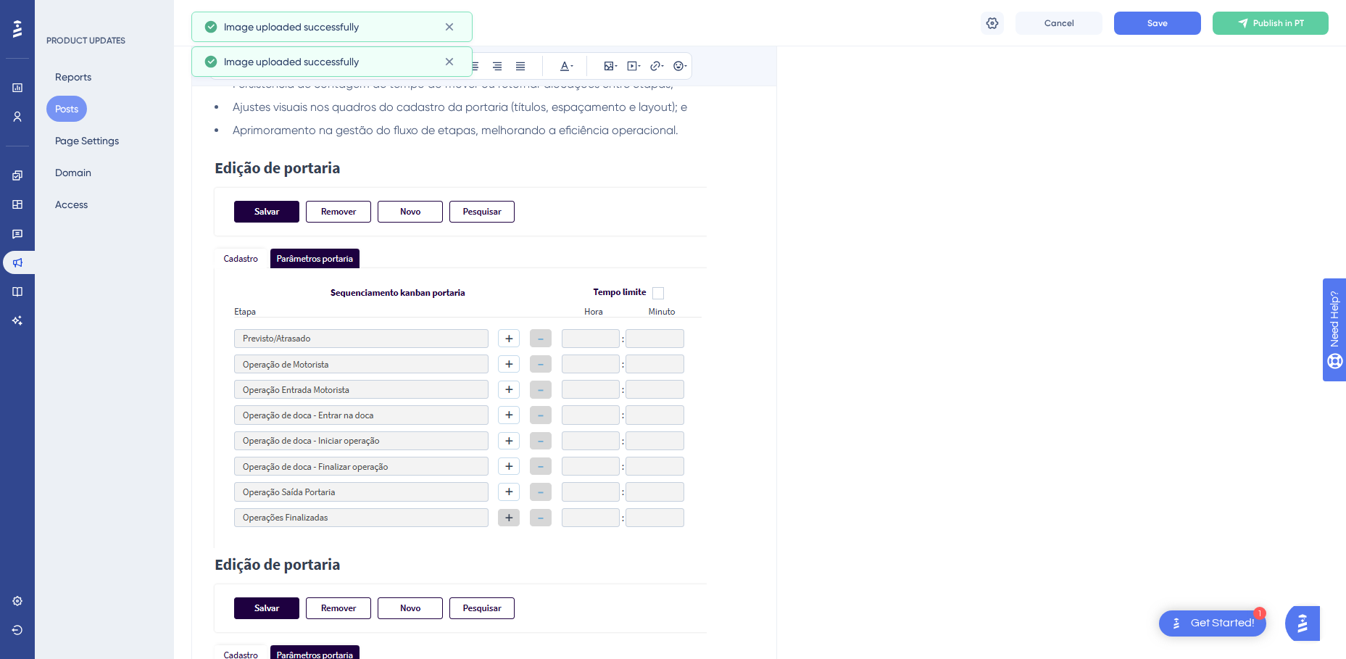
scroll to position [1232, 0]
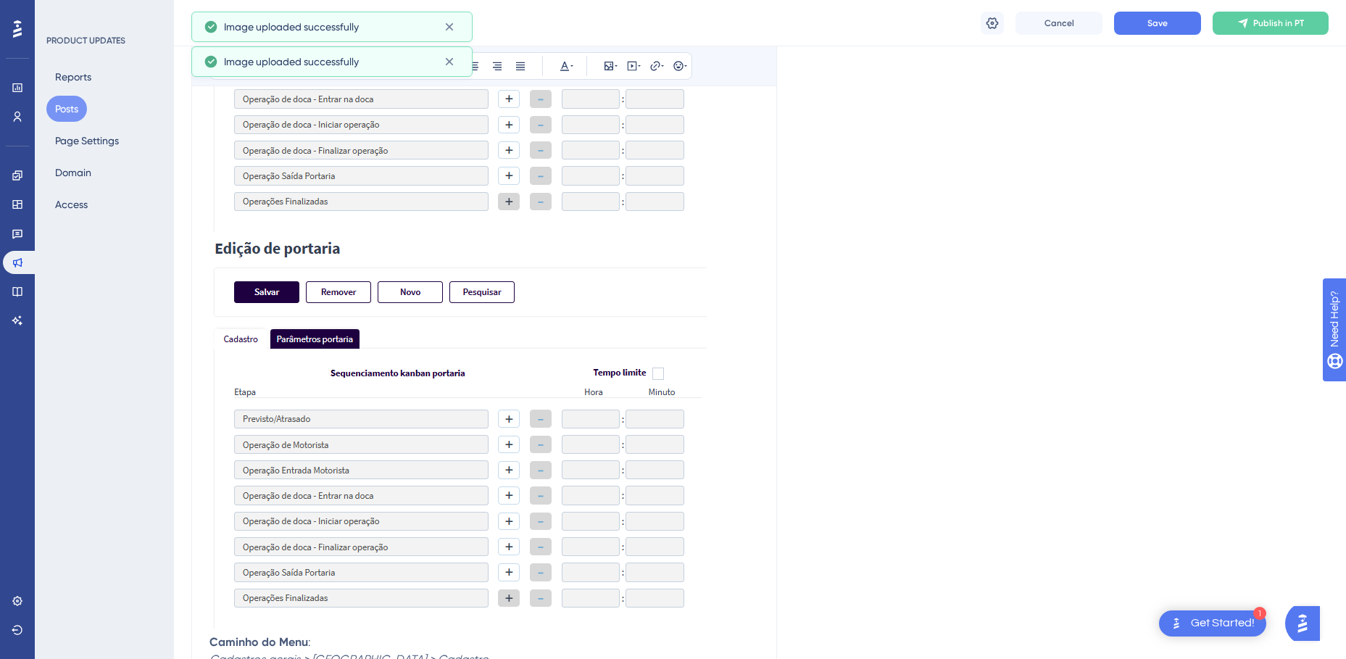
click at [386, 408] on img at bounding box center [457, 432] width 497 height 391
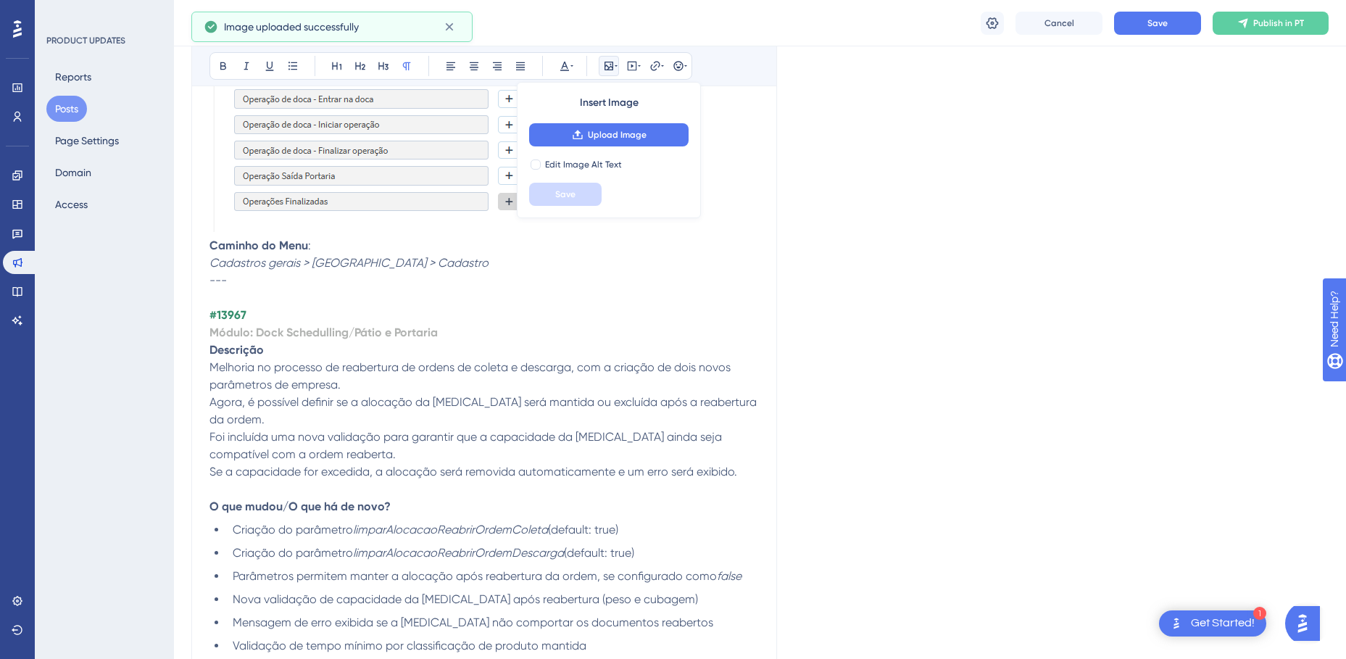
scroll to position [1015, 0]
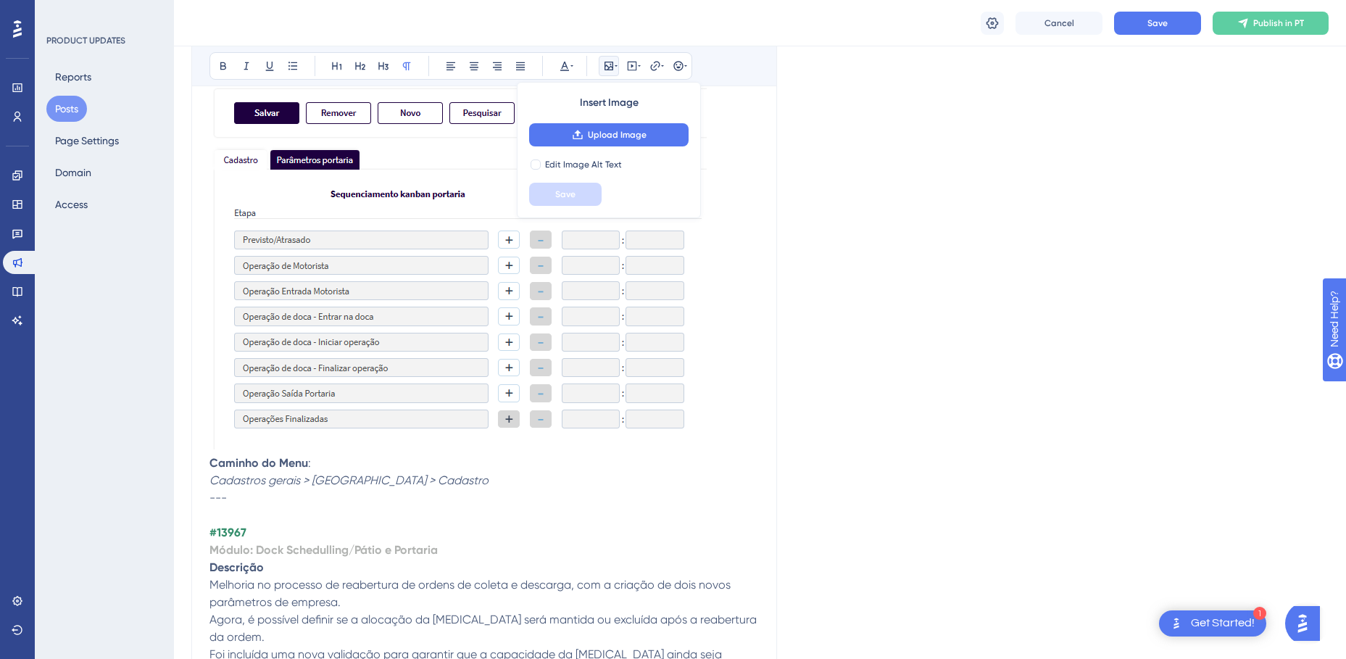
click at [726, 335] on p at bounding box center [483, 256] width 549 height 397
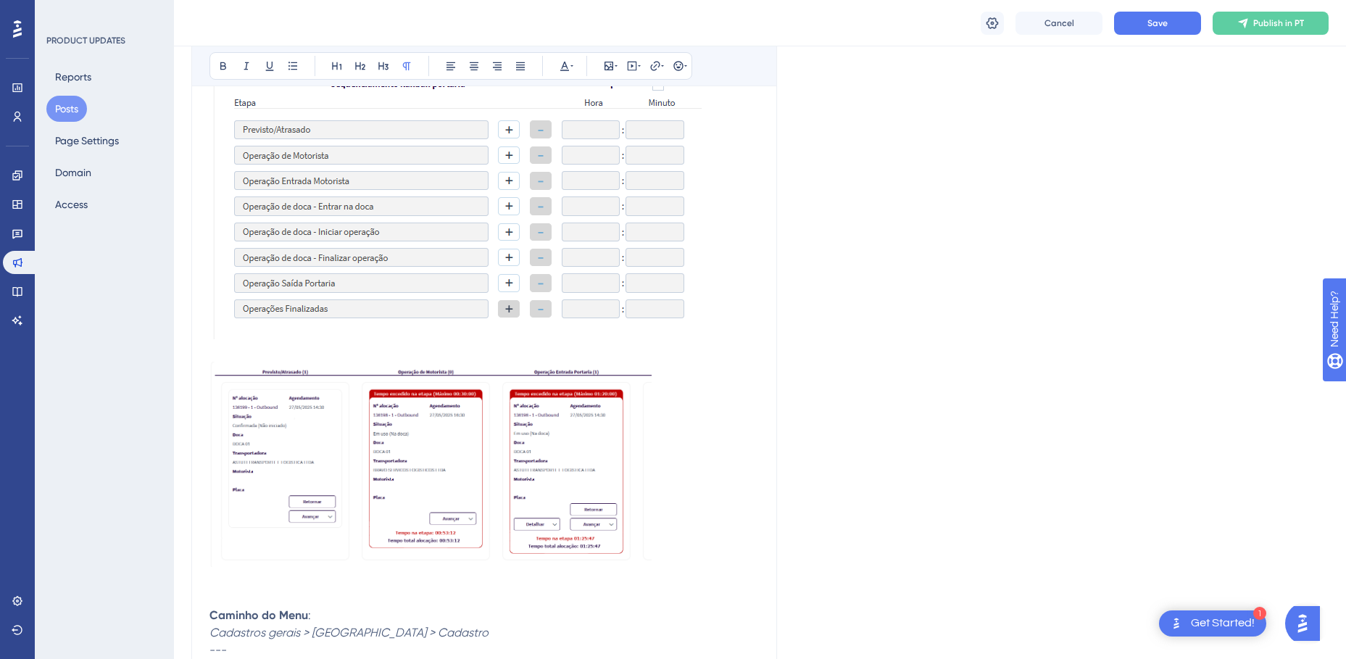
scroll to position [1160, 0]
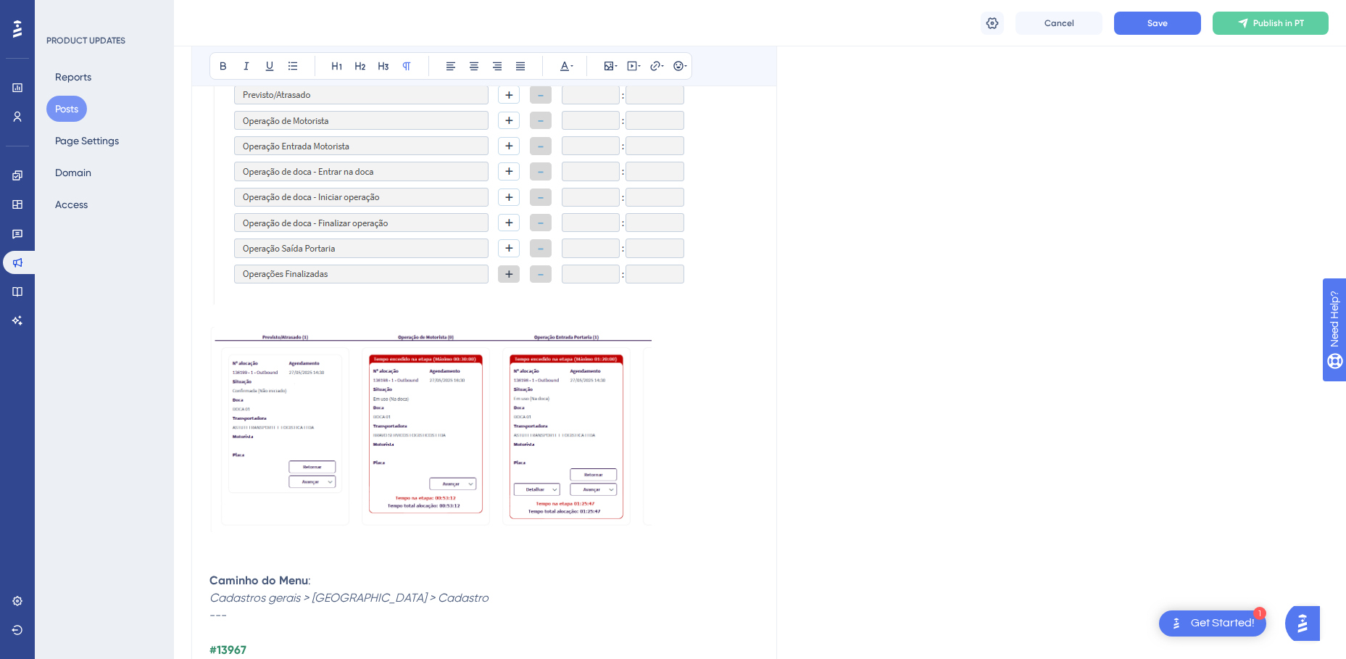
click at [442, 595] on p "Caminho do Menu : Cadastros gerais > [GEOGRAPHIC_DATA] > Cadastro" at bounding box center [483, 589] width 549 height 35
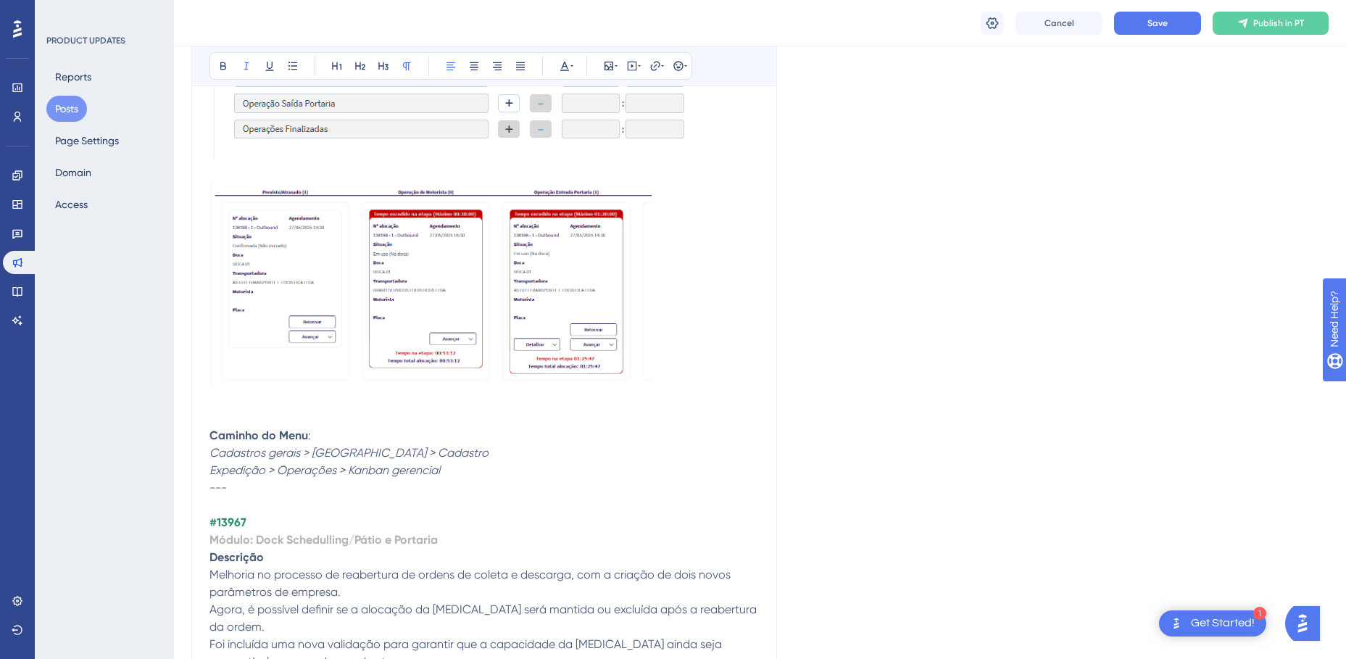
scroll to position [1377, 0]
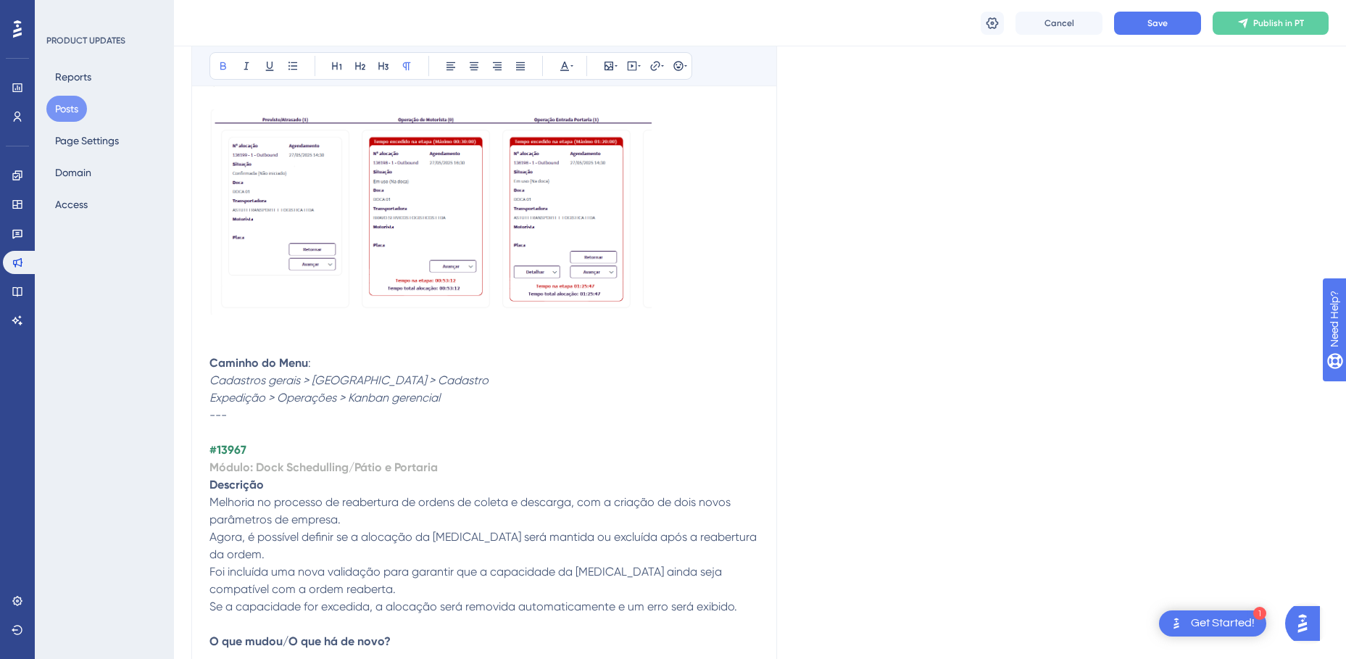
click at [225, 449] on strong "#13967" at bounding box center [227, 450] width 37 height 14
drag, startPoint x: 448, startPoint y: 468, endPoint x: 256, endPoint y: 469, distance: 192.1
click at [256, 469] on p "Módulo: Dock Schedulling/Pátio e Portaria" at bounding box center [483, 467] width 549 height 17
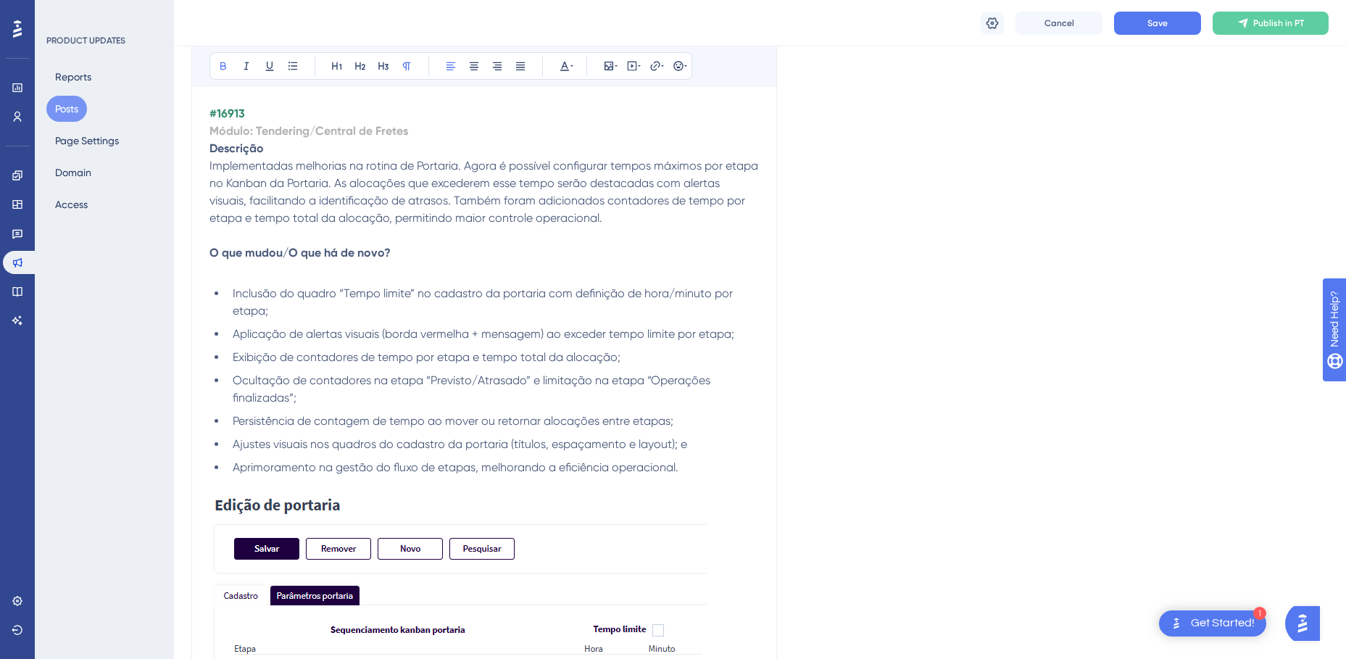
scroll to position [580, 0]
drag, startPoint x: 418, startPoint y: 135, endPoint x: 209, endPoint y: 125, distance: 209.0
click at [209, 125] on p "Módulo: Tendering/Central de Fretes" at bounding box center [483, 130] width 549 height 17
copy strong "Módulo: Tendering/Central de Fretes"
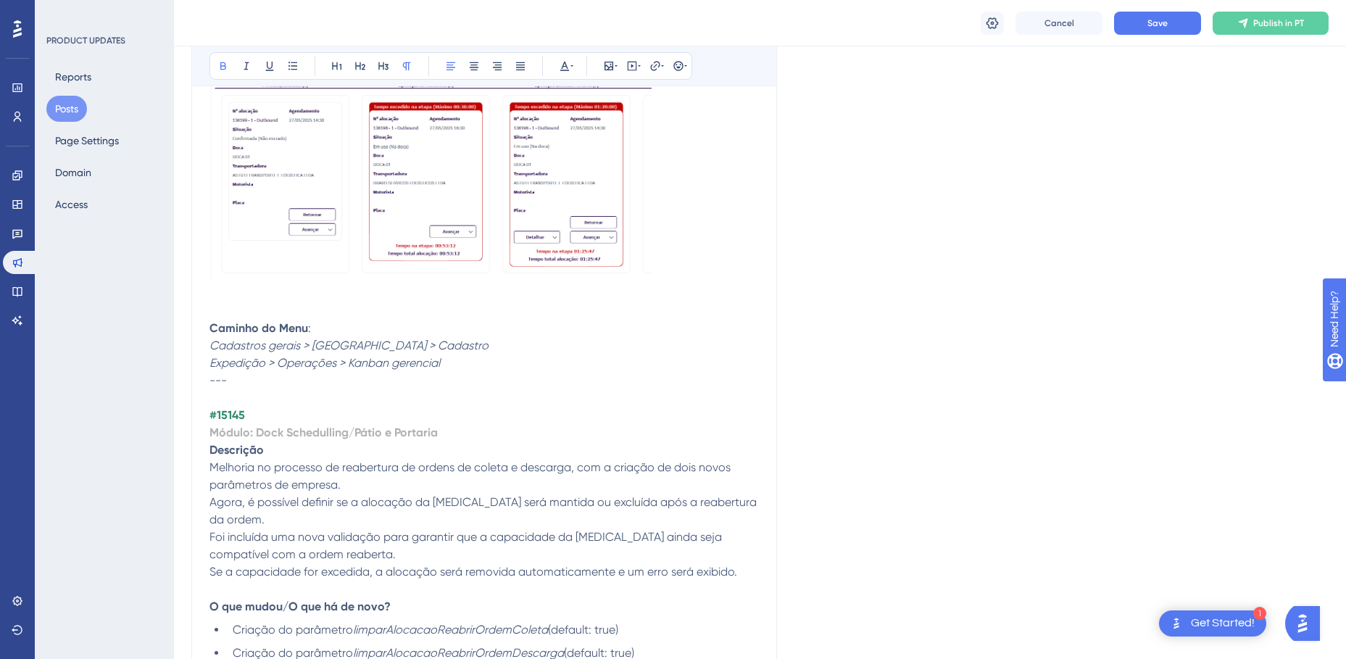
scroll to position [1522, 0]
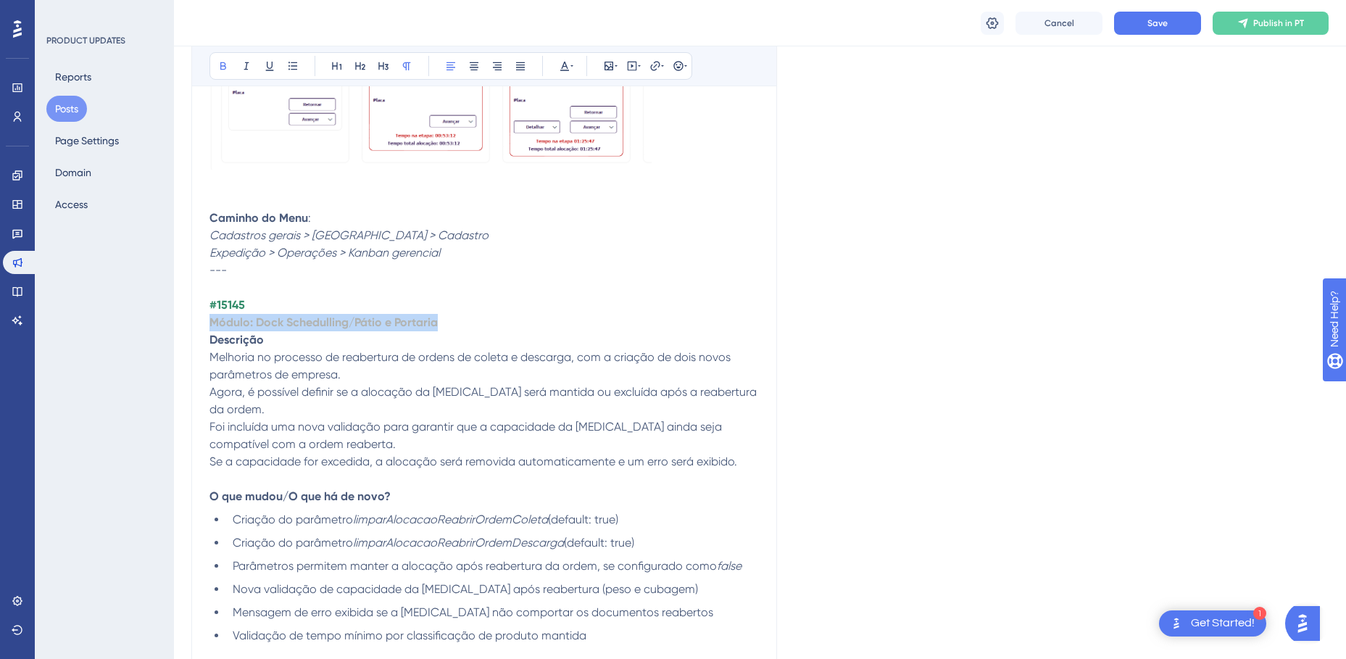
drag, startPoint x: 442, startPoint y: 325, endPoint x: 211, endPoint y: 326, distance: 231.2
click at [211, 326] on p "Módulo: Dock Schedulling/Pátio e Portaria" at bounding box center [483, 322] width 549 height 17
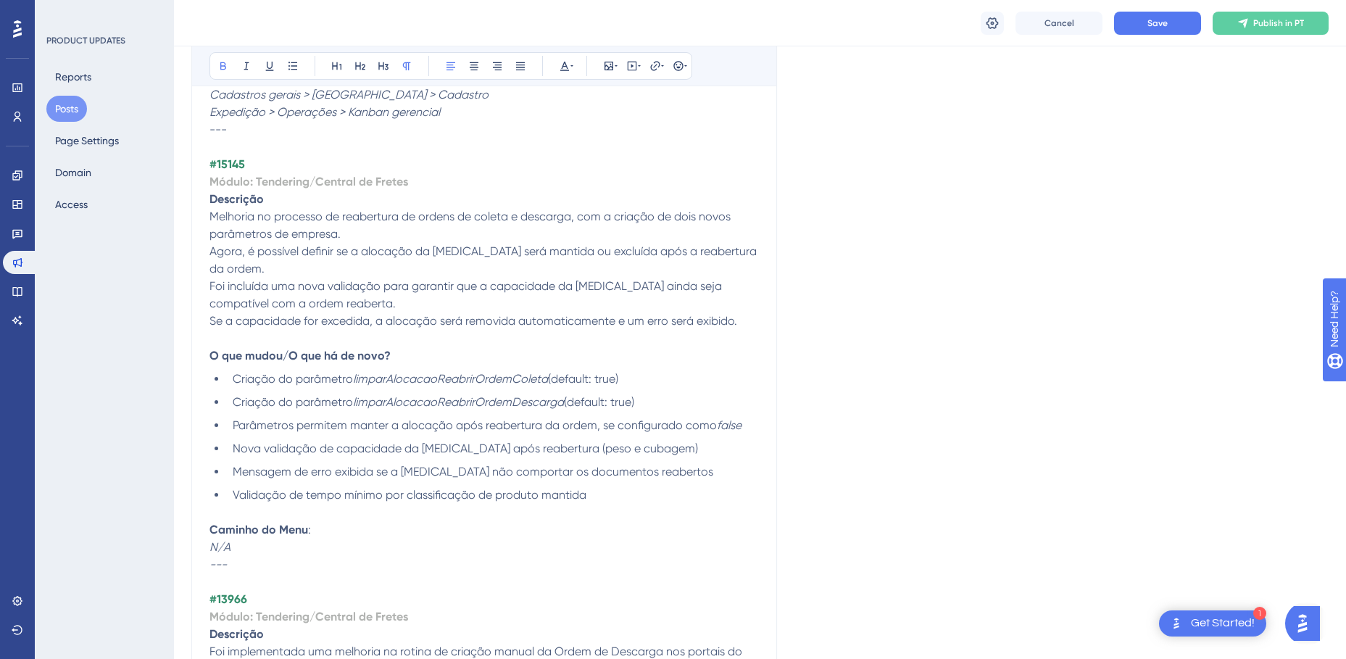
scroll to position [1667, 0]
